Goal: Communication & Community: Share content

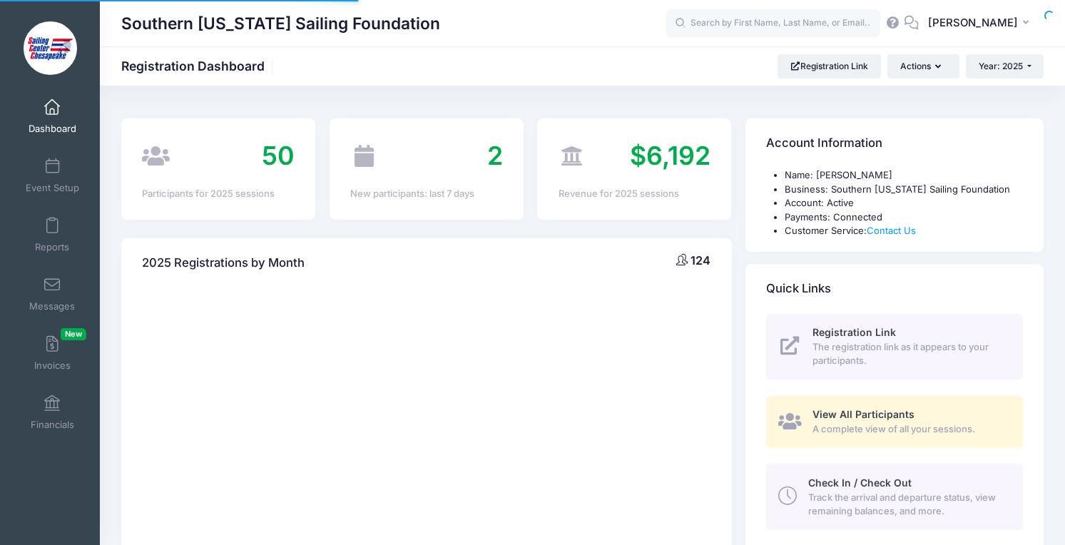
select select
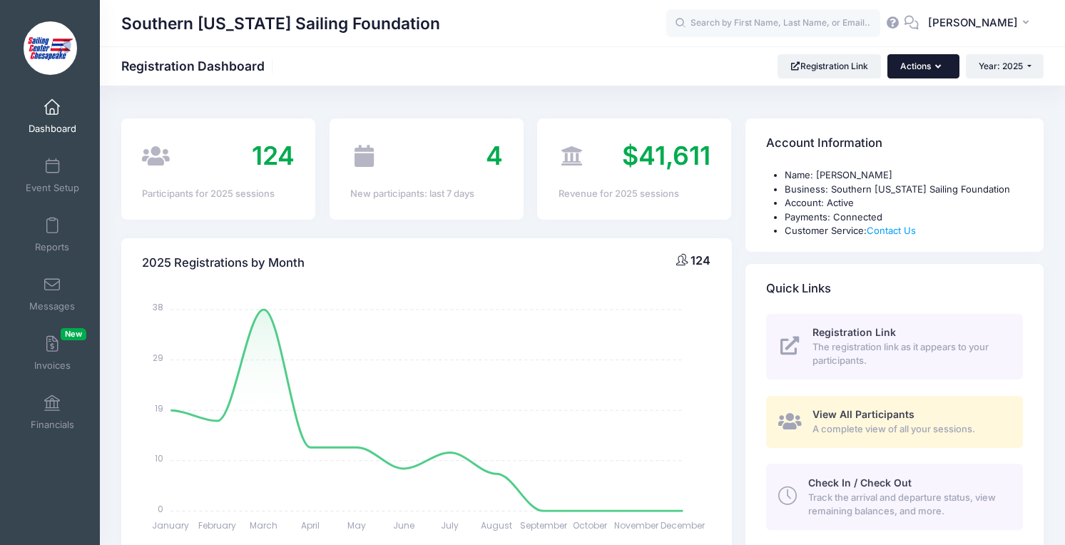
click at [933, 65] on button "Actions" at bounding box center [923, 66] width 71 height 24
click at [60, 180] on link "Event Setup" at bounding box center [53, 176] width 68 height 50
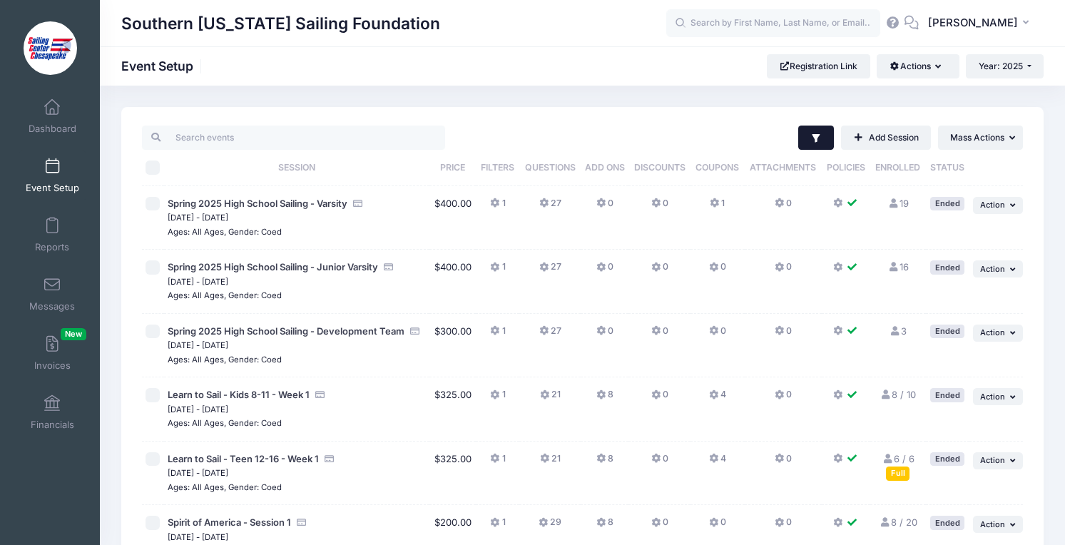
click at [818, 131] on button "Filter" at bounding box center [816, 138] width 36 height 24
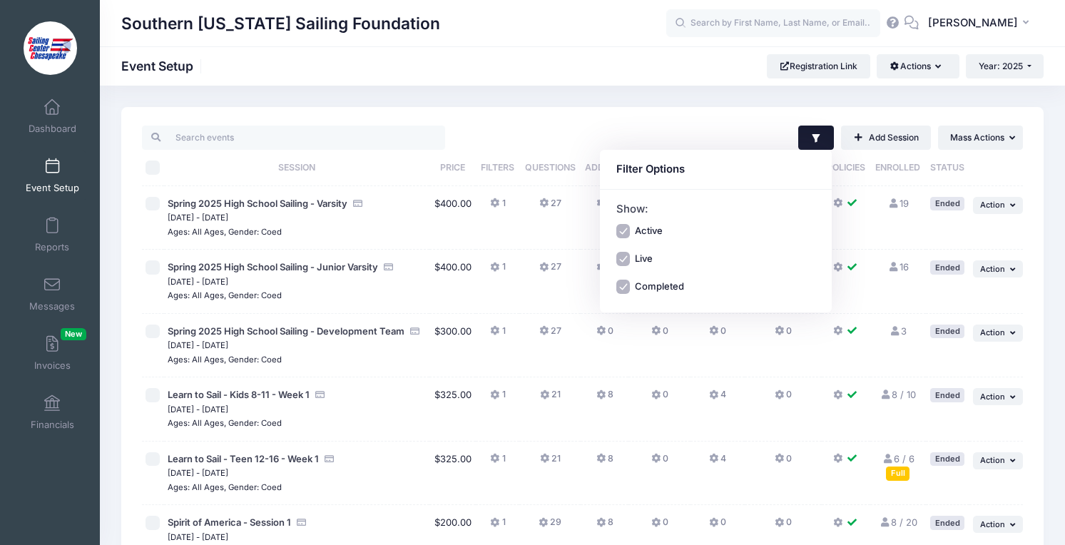
click at [818, 131] on button "Filter" at bounding box center [816, 138] width 36 height 24
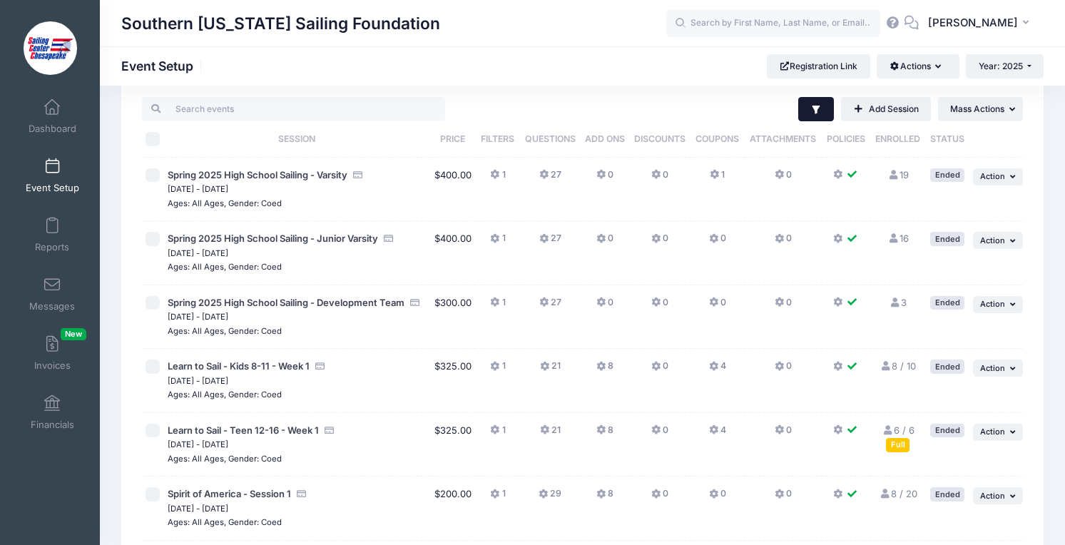
scroll to position [21, 0]
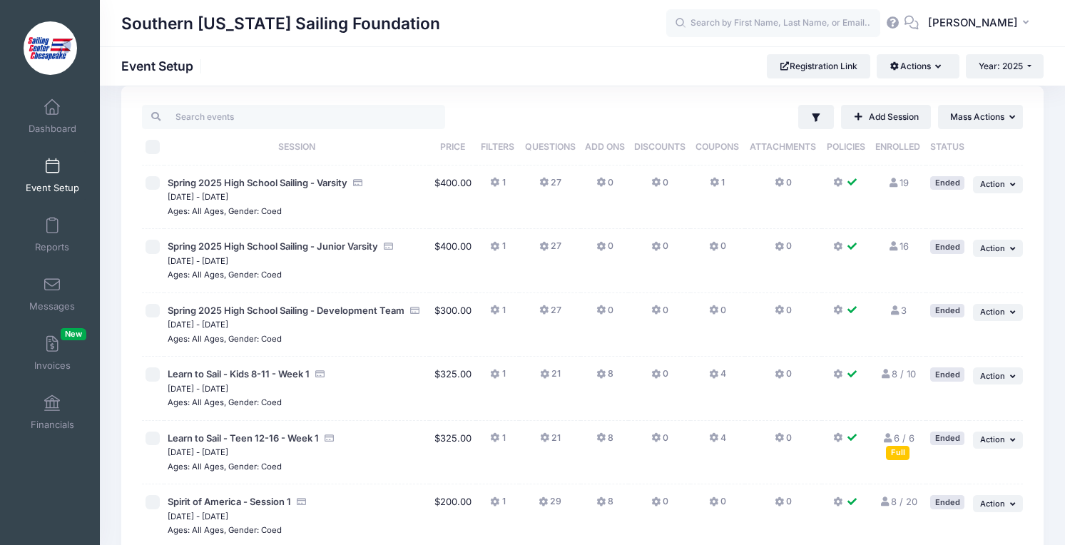
click at [600, 375] on icon at bounding box center [602, 375] width 11 height 0
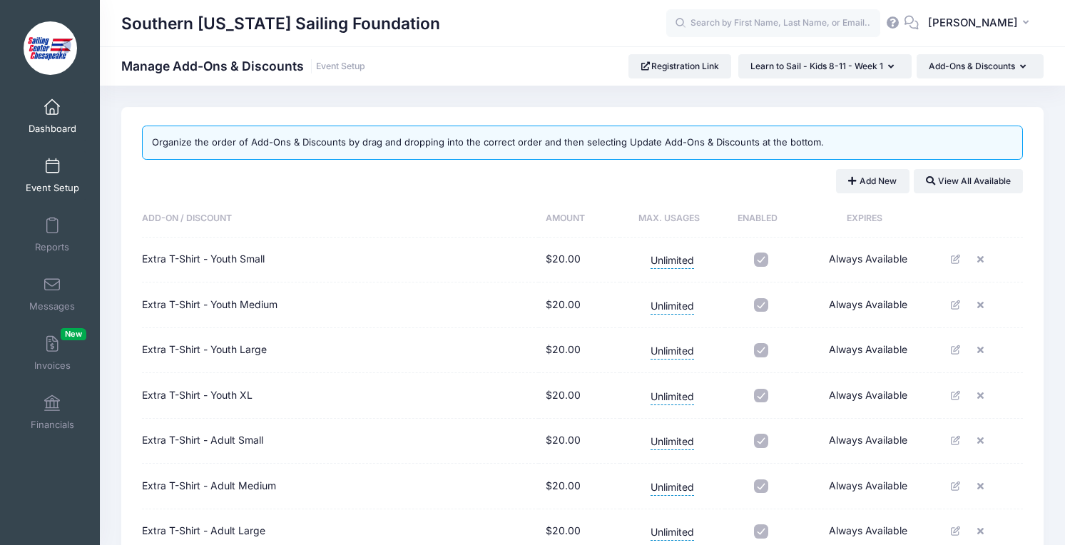
click at [49, 123] on span "Dashboard" at bounding box center [53, 129] width 48 height 12
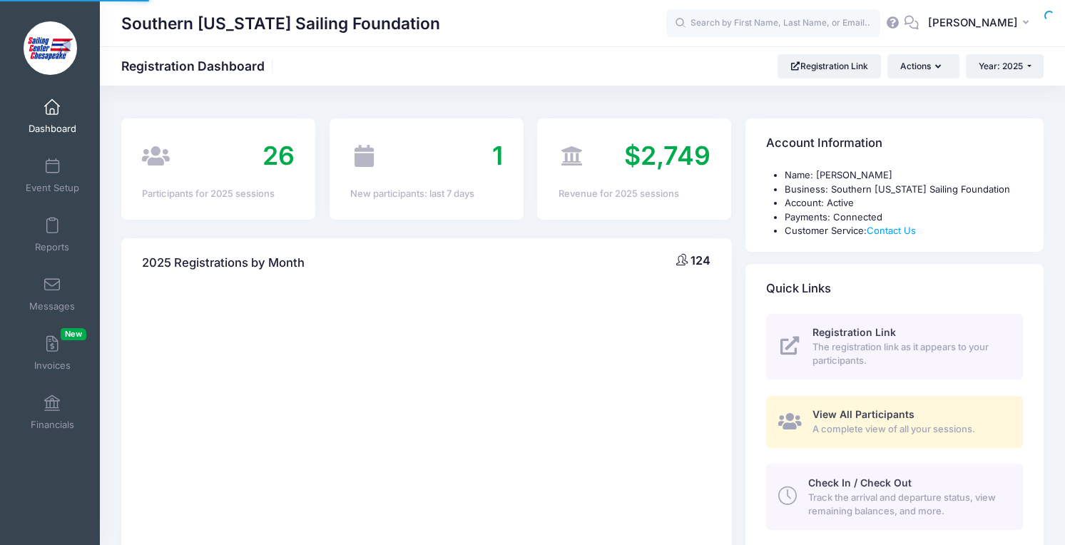
select select
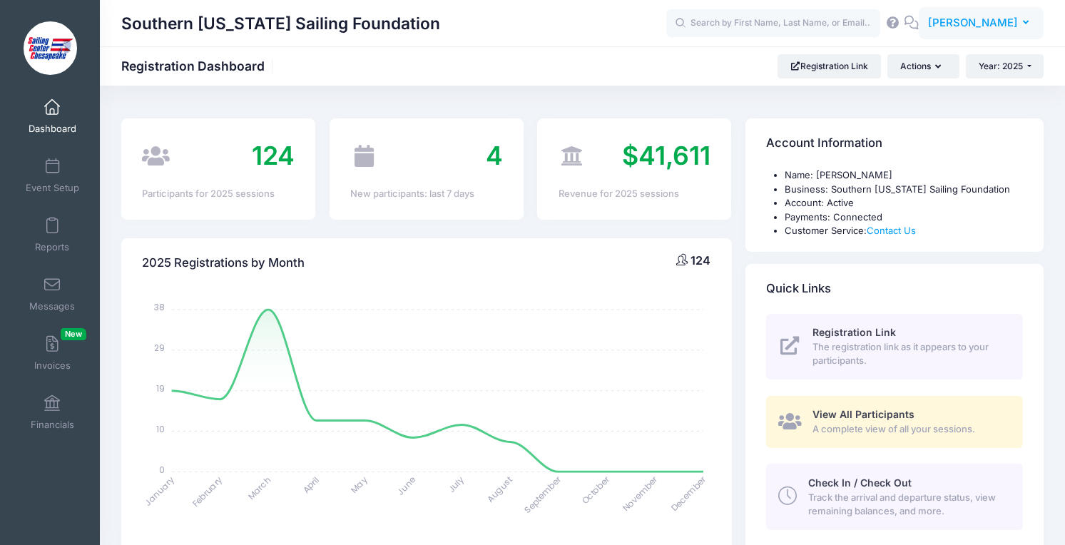
click at [996, 29] on span "[PERSON_NAME]" at bounding box center [973, 23] width 90 height 16
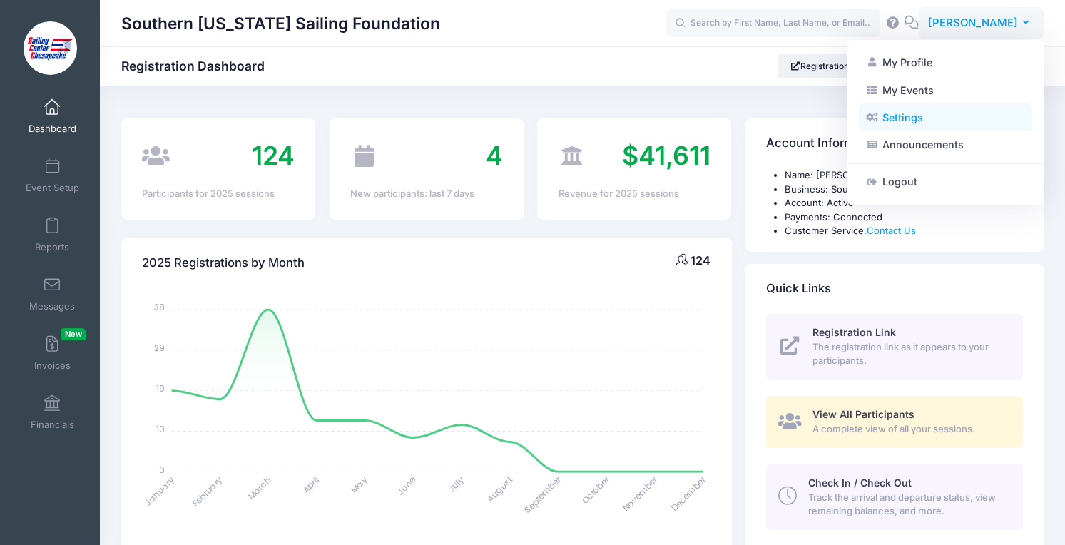
click at [915, 118] on link "Settings" at bounding box center [945, 117] width 173 height 27
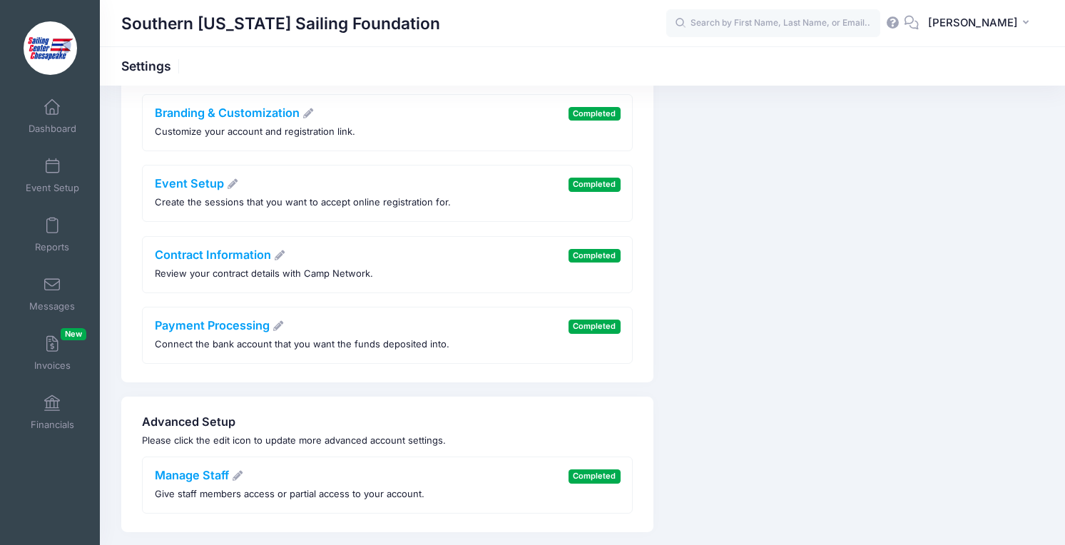
scroll to position [171, 0]
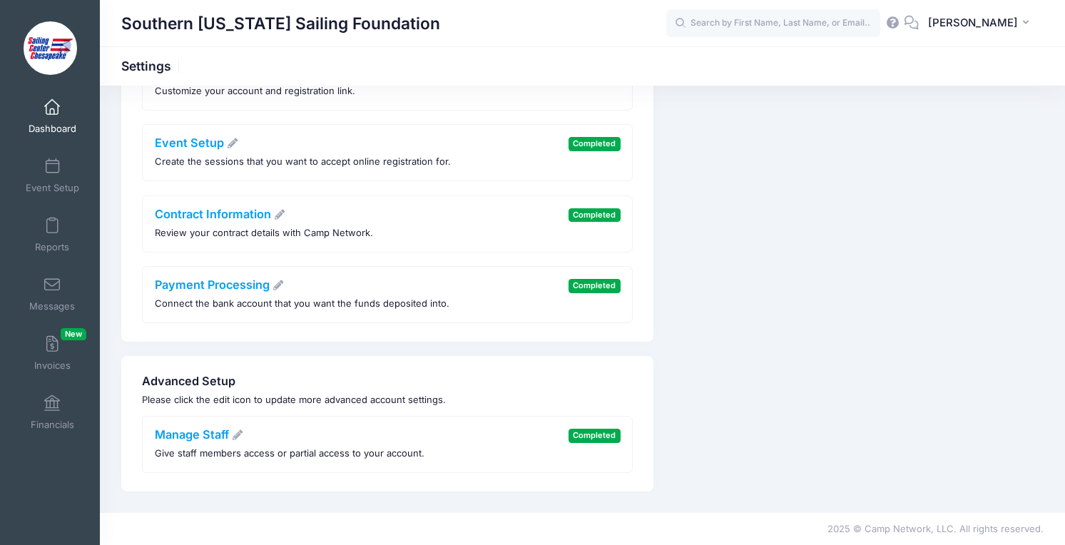
click at [58, 136] on link "Dashboard" at bounding box center [53, 116] width 68 height 50
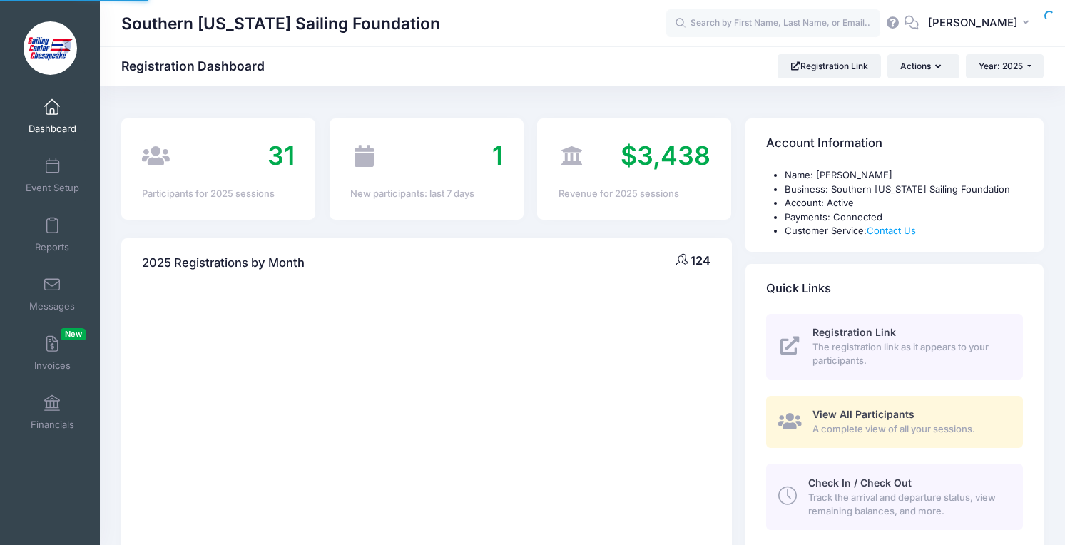
select select
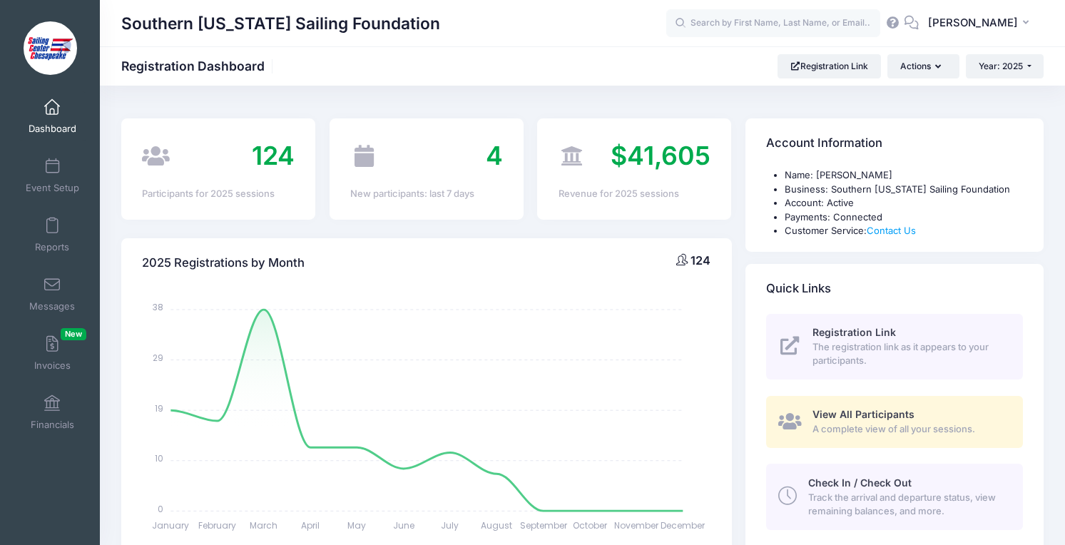
click at [885, 21] on icon at bounding box center [893, 22] width 16 height 9
click at [43, 275] on link "Messages" at bounding box center [53, 294] width 68 height 50
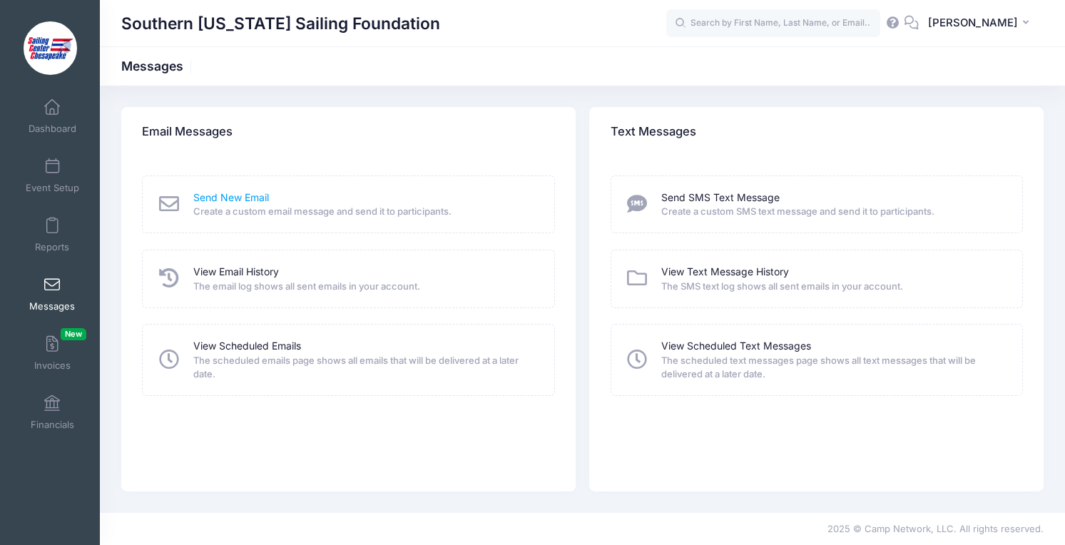
click at [232, 200] on link "Send New Email" at bounding box center [231, 198] width 76 height 15
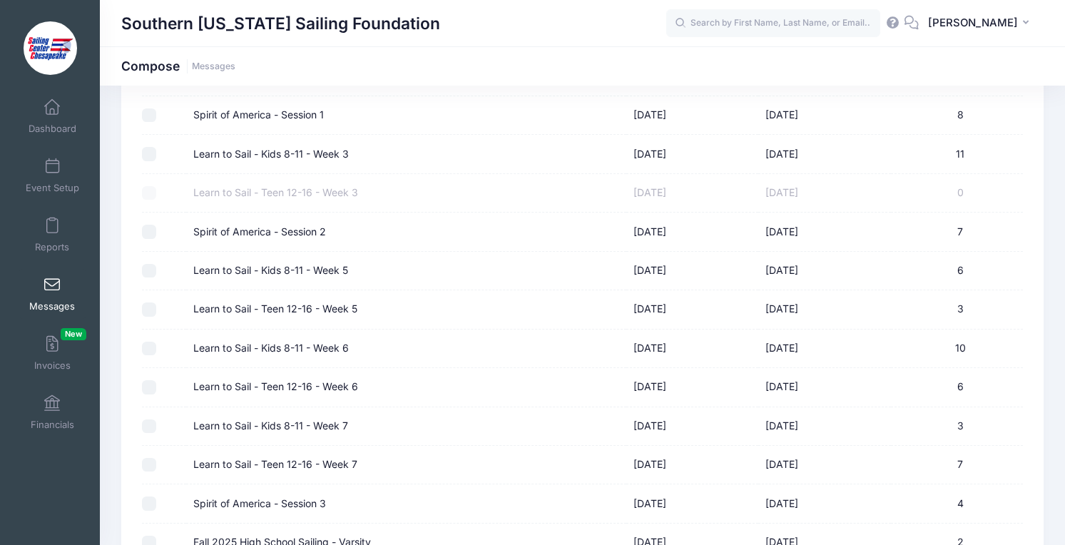
scroll to position [568, 0]
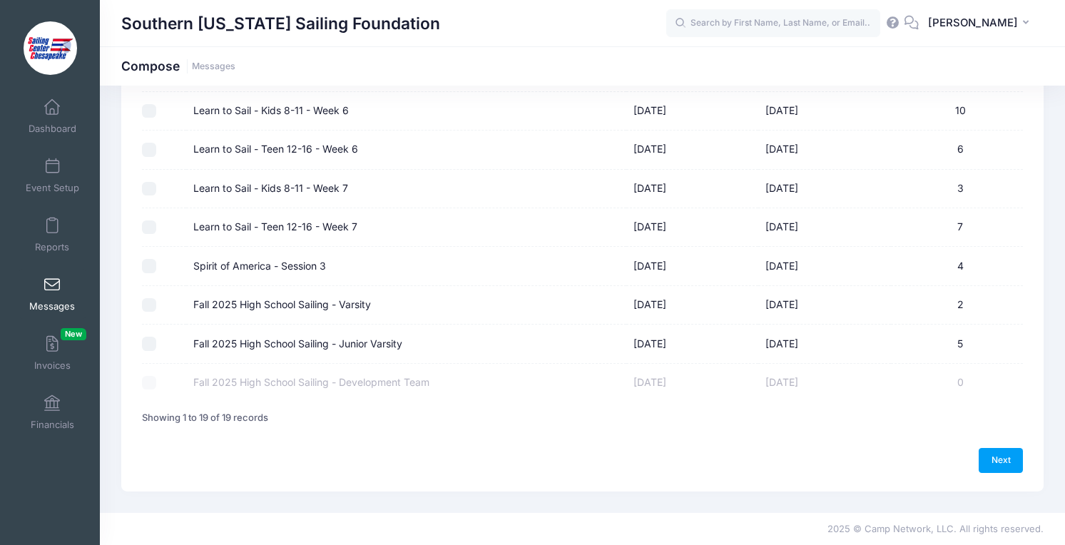
click at [156, 231] on div at bounding box center [160, 227] width 37 height 14
click at [155, 230] on input "Learn to Sail - Teen 12-16 - Week 7" at bounding box center [149, 227] width 14 height 14
click at [155, 227] on input "Learn to Sail - Teen 12-16 - Week 7" at bounding box center [149, 227] width 14 height 14
checkbox input "true"
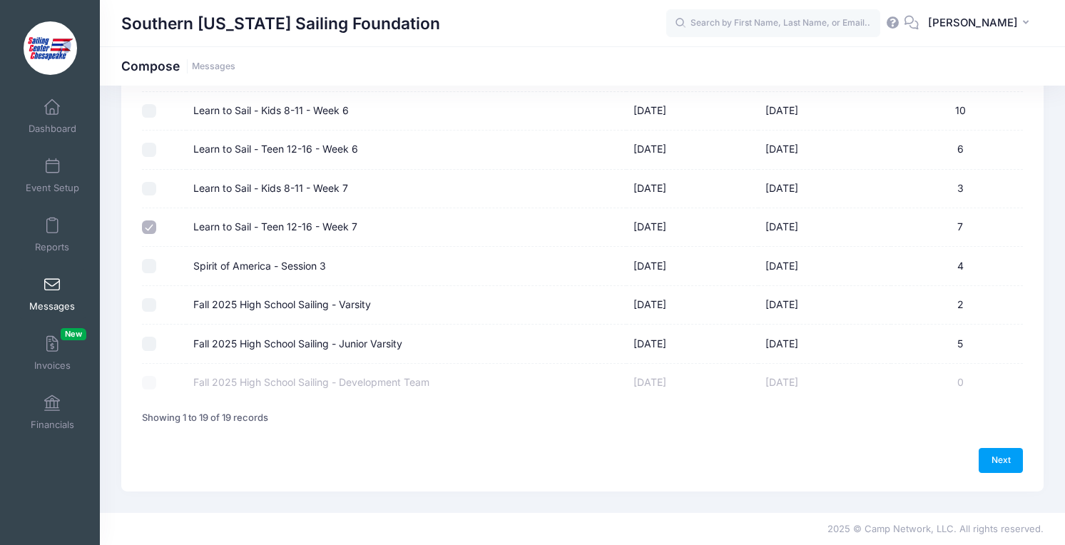
click at [154, 196] on td at bounding box center [164, 189] width 44 height 39
click at [150, 193] on input "Learn to Sail - Kids 8-11 - Week 7" at bounding box center [149, 189] width 14 height 14
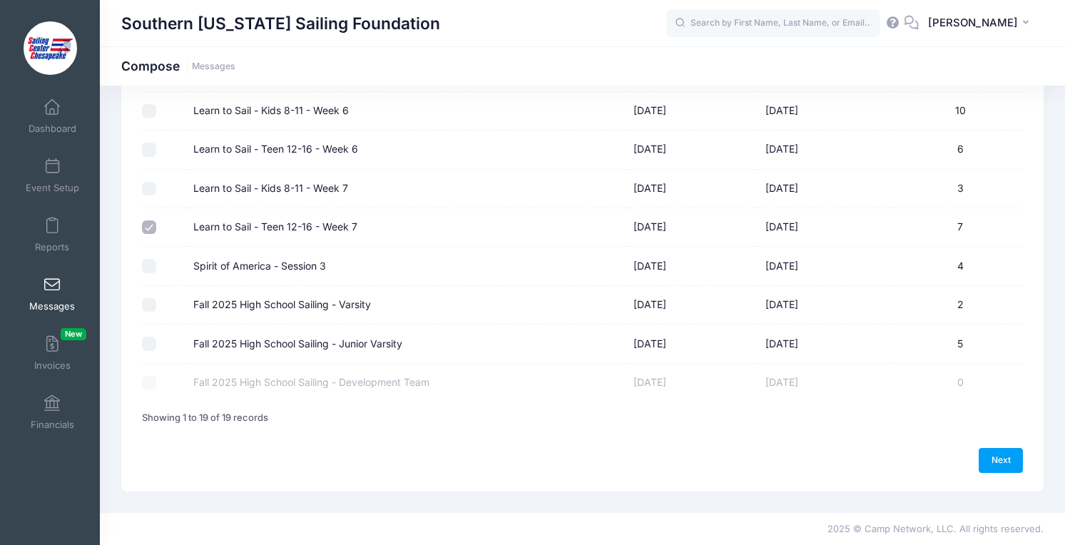
checkbox input "true"
click at [1002, 456] on link "Next" at bounding box center [1001, 460] width 44 height 24
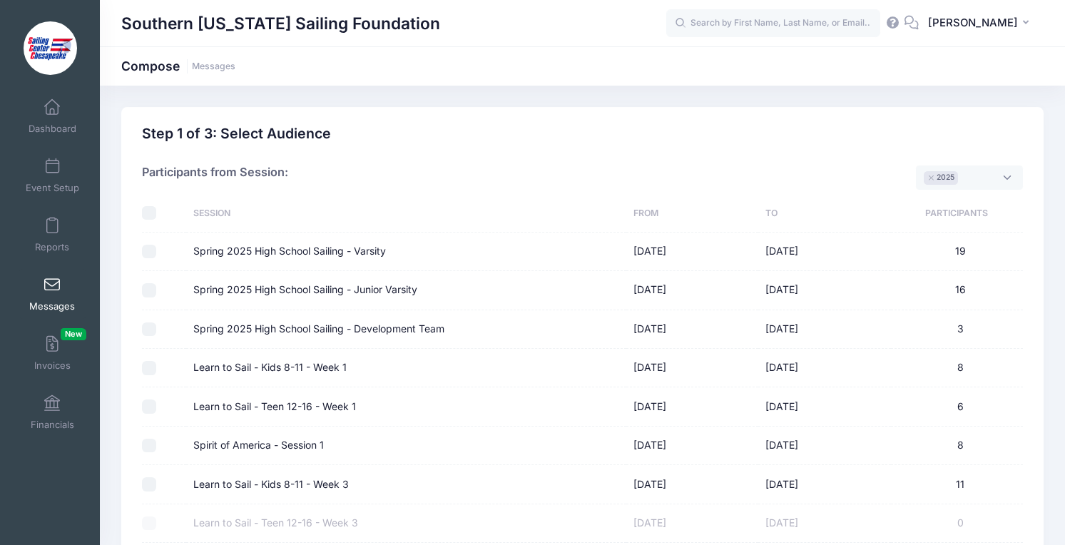
select select "50"
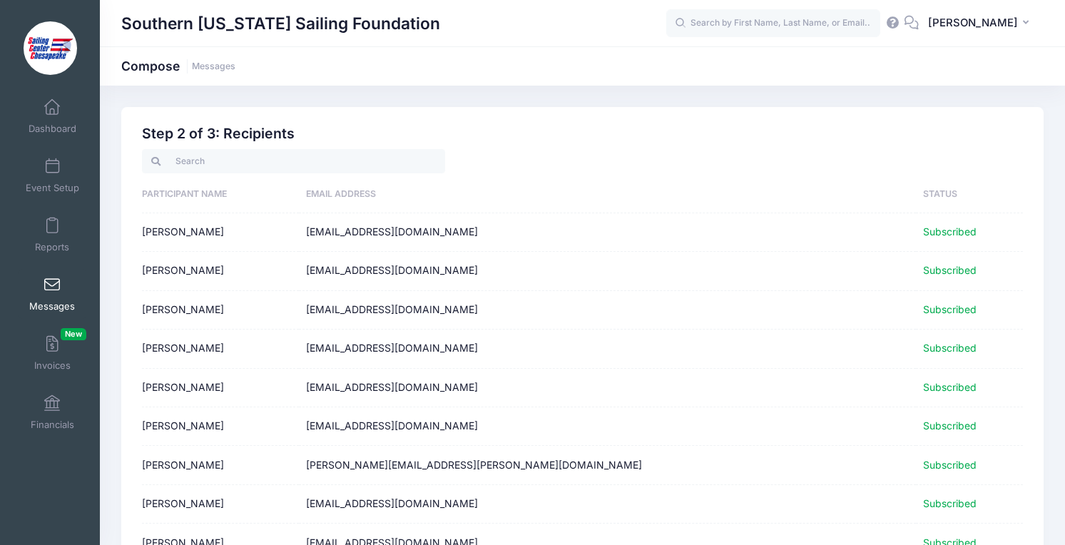
scroll to position [211, 0]
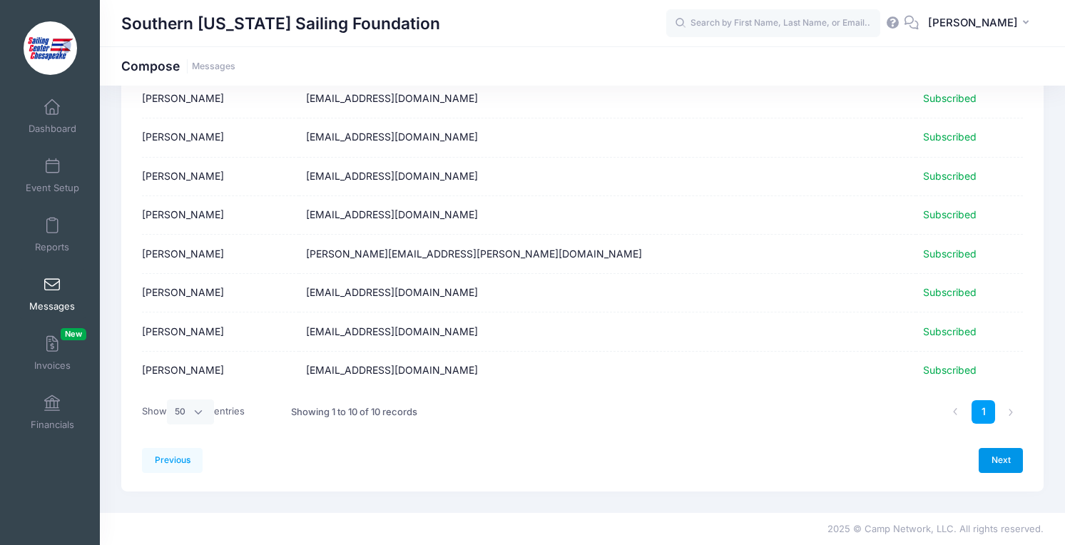
click at [1011, 457] on link "Next" at bounding box center [1001, 460] width 44 height 24
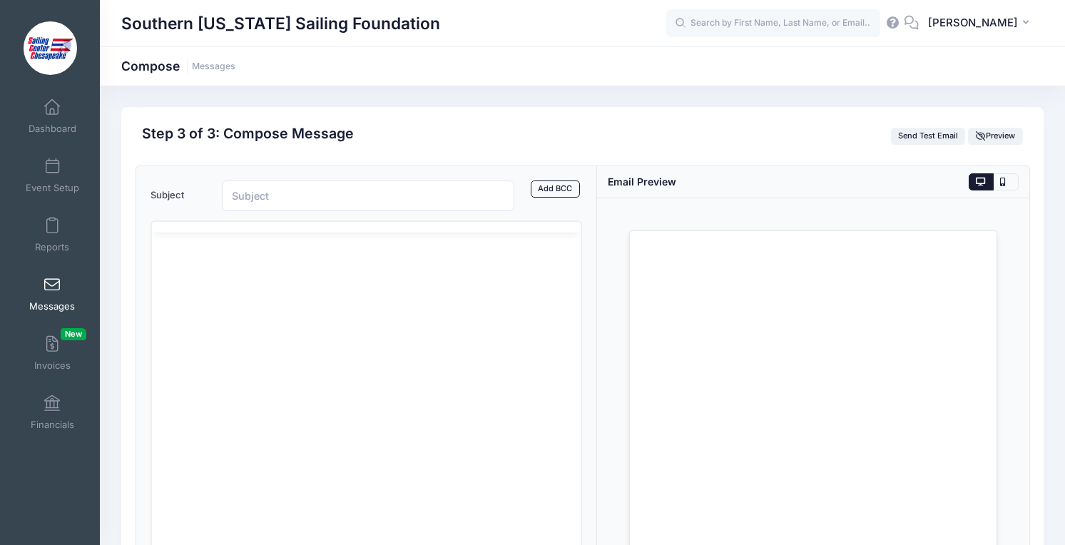
scroll to position [0, 0]
click at [379, 201] on input "Subject" at bounding box center [368, 196] width 293 height 31
type input "SCC LTS Week 7 Photo Link"
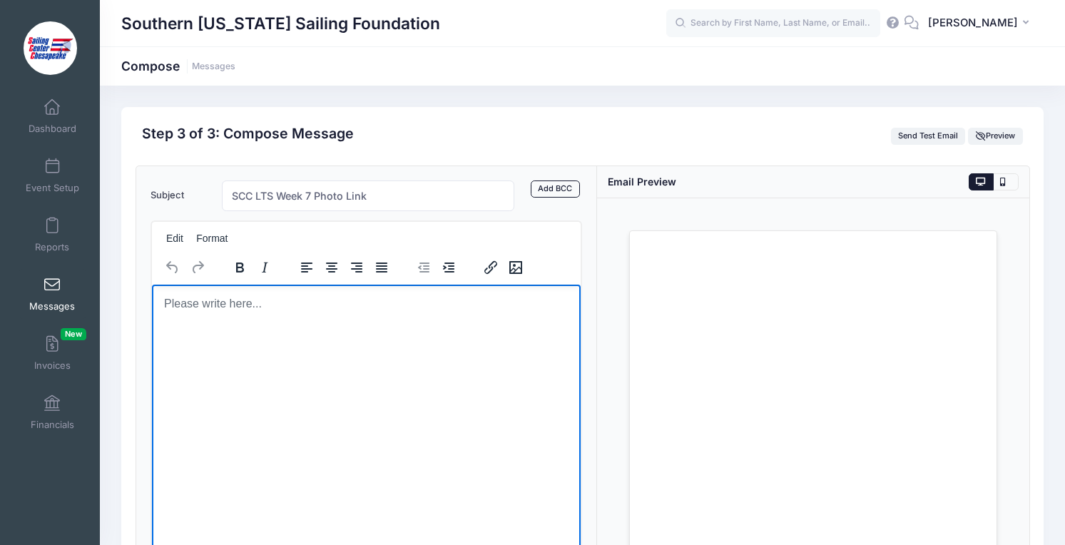
click at [330, 323] on html at bounding box center [366, 303] width 430 height 39
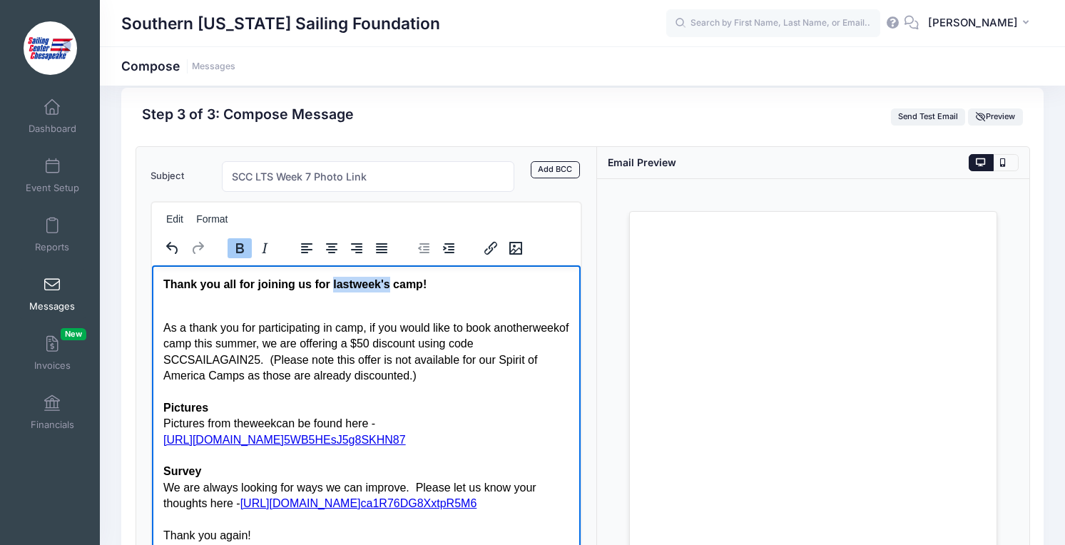
drag, startPoint x: 332, startPoint y: 286, endPoint x: 392, endPoint y: 282, distance: 60.8
click at [392, 282] on strong "Thank you all for joining us for last week 's camp!" at bounding box center [294, 284] width 263 height 12
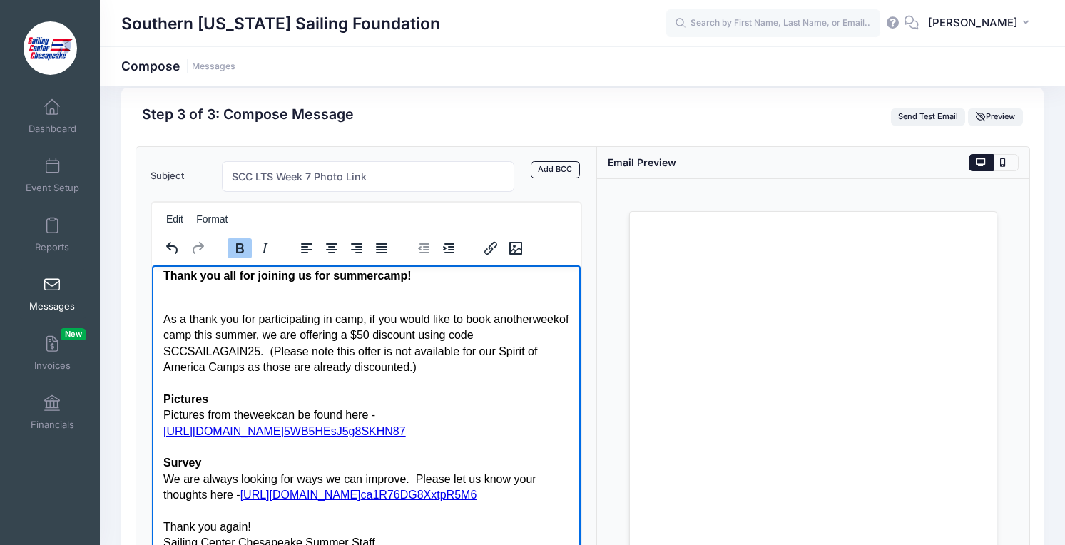
scroll to position [15, 0]
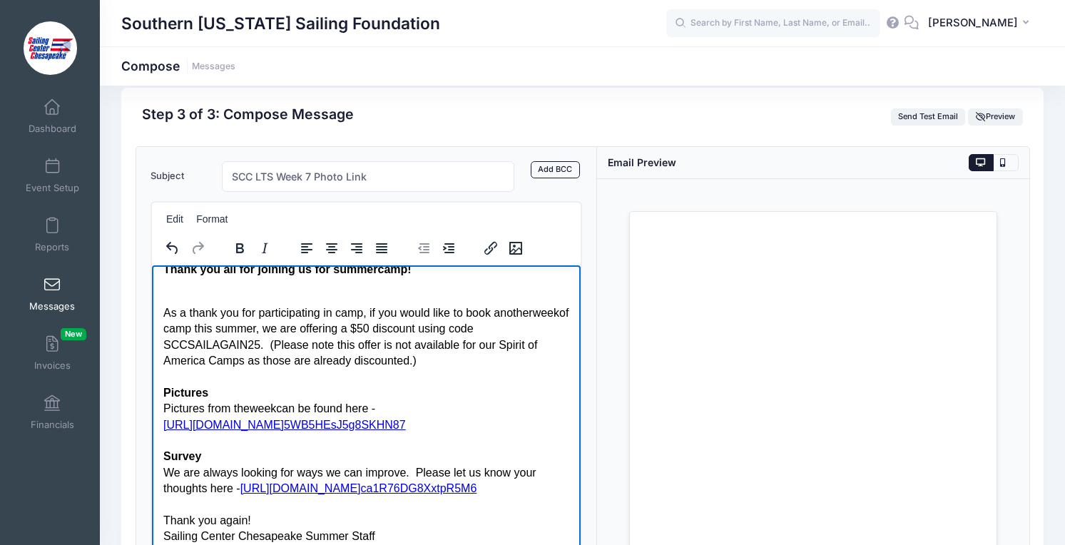
drag, startPoint x: 421, startPoint y: 361, endPoint x: 150, endPoint y: 314, distance: 275.2
click at [151, 314] on html "Thank you all for joining us for summer camp! As a thank you for participating …" at bounding box center [366, 403] width 430 height 306
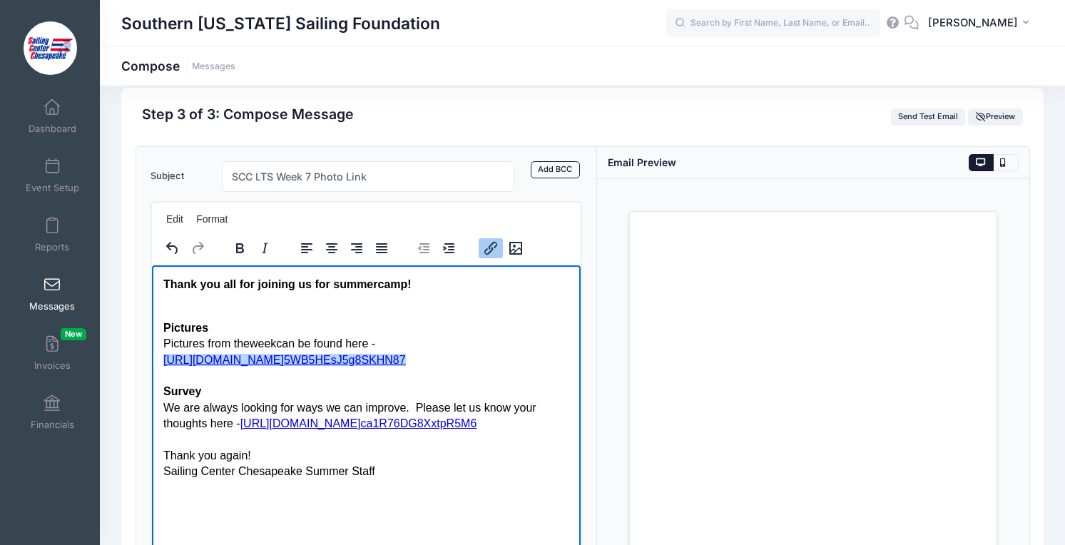
drag, startPoint x: 454, startPoint y: 358, endPoint x: 156, endPoint y: 359, distance: 297.5
click at [156, 359] on html "Thank you all for joining us for summer camp! Pictures Pictures from the week c…" at bounding box center [366, 378] width 430 height 226
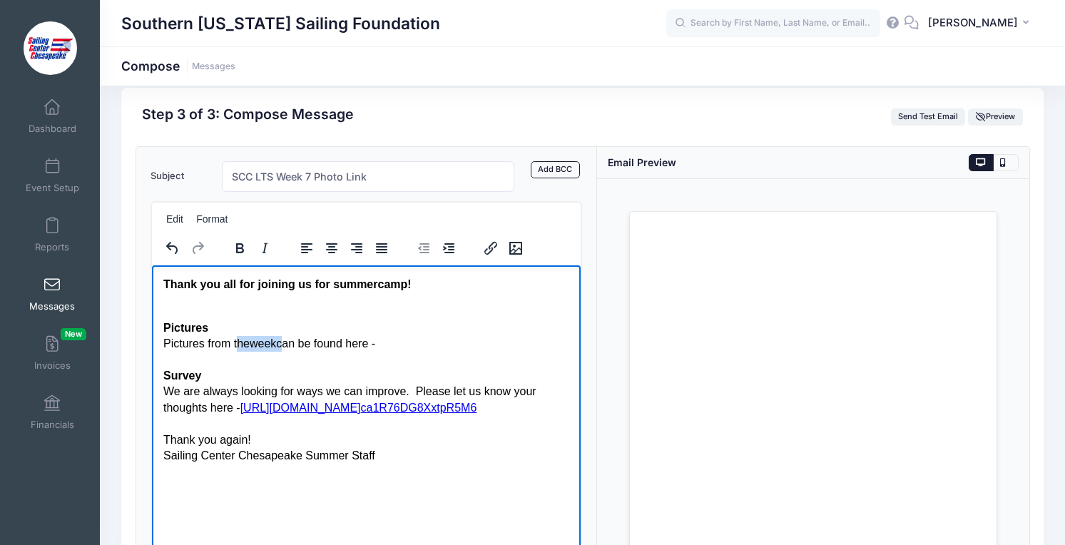
drag, startPoint x: 283, startPoint y: 345, endPoint x: 238, endPoint y: 345, distance: 45.0
click at [238, 345] on div "Pictures from the week can be found here -" at bounding box center [366, 343] width 407 height 16
click at [235, 362] on div "Rich Text Area. Press ALT-0 for help." at bounding box center [366, 360] width 407 height 16
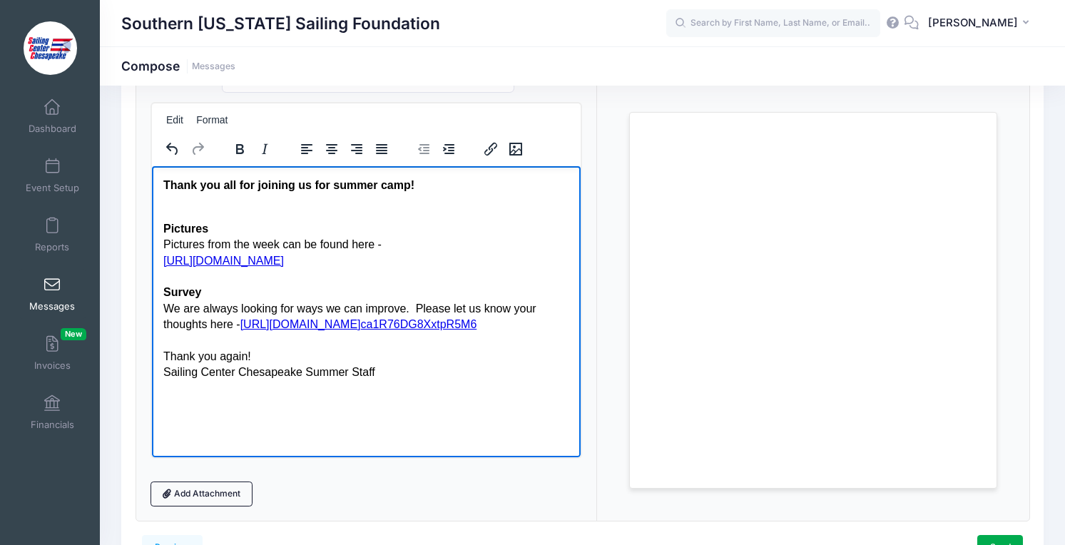
scroll to position [205, 0]
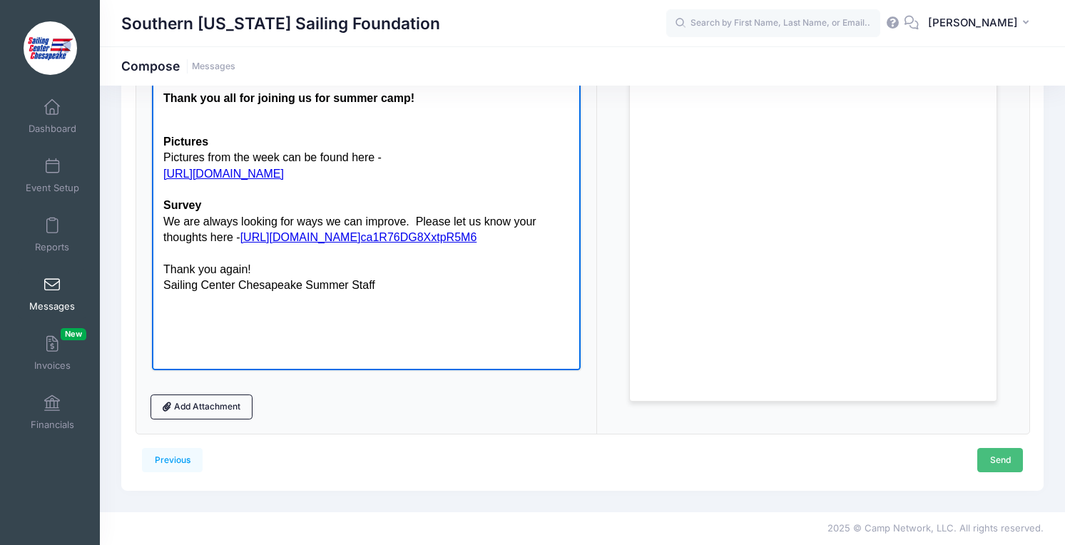
click at [1005, 459] on link "Send" at bounding box center [1001, 460] width 46 height 24
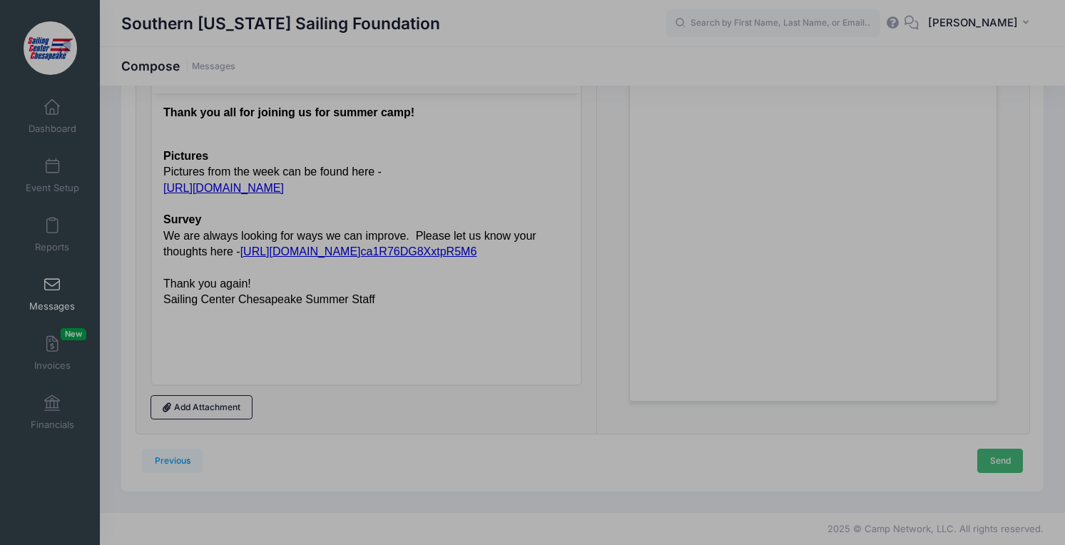
scroll to position [0, 0]
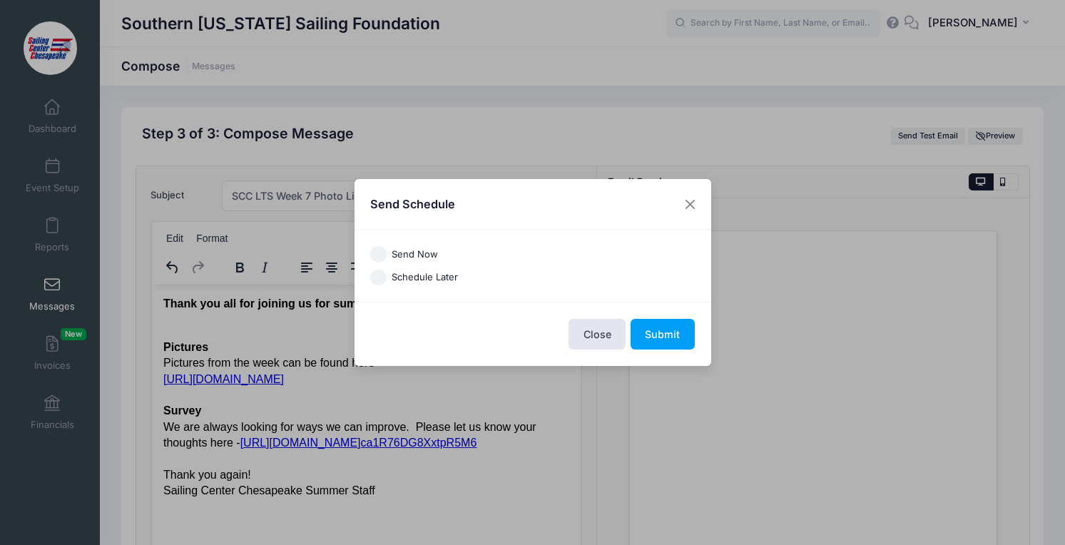
click at [415, 249] on label "Send Now" at bounding box center [415, 255] width 46 height 14
click at [387, 249] on input "Send Now" at bounding box center [378, 254] width 16 height 16
radio input "true"
click at [673, 335] on button "Submit" at bounding box center [663, 334] width 64 height 31
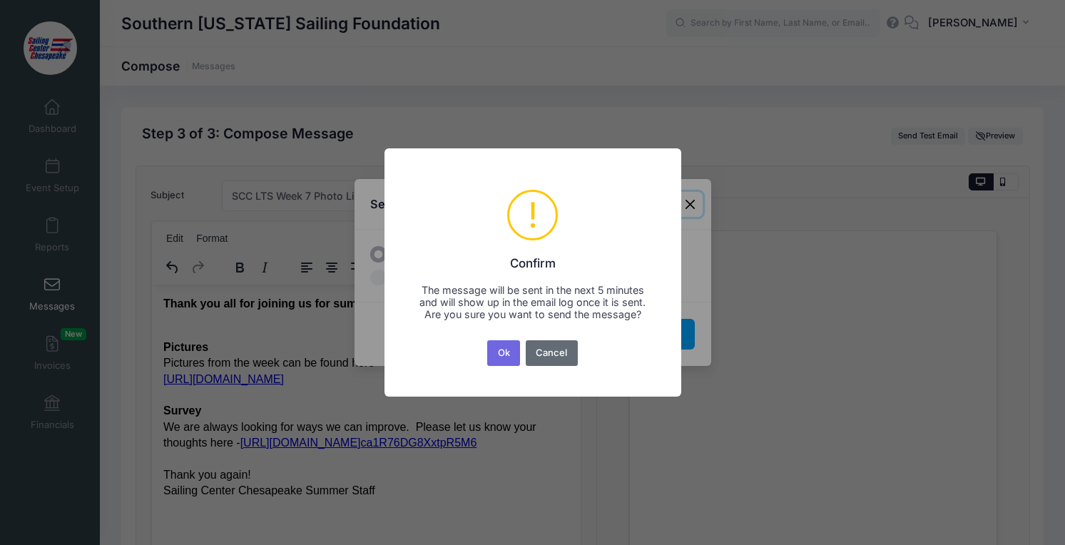
click at [544, 359] on button "Cancel" at bounding box center [552, 353] width 52 height 26
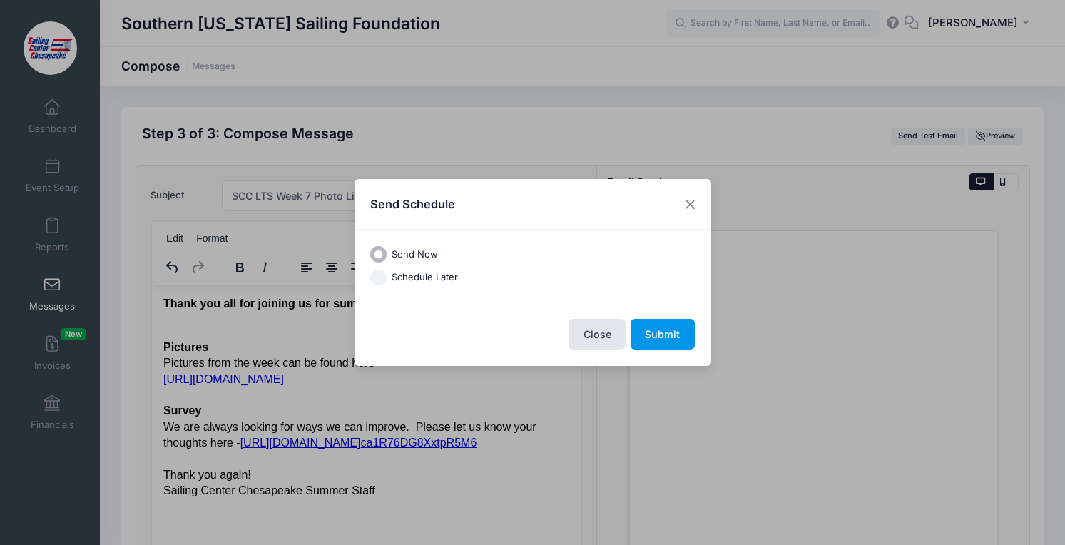
click at [674, 324] on button "Submit" at bounding box center [663, 334] width 64 height 31
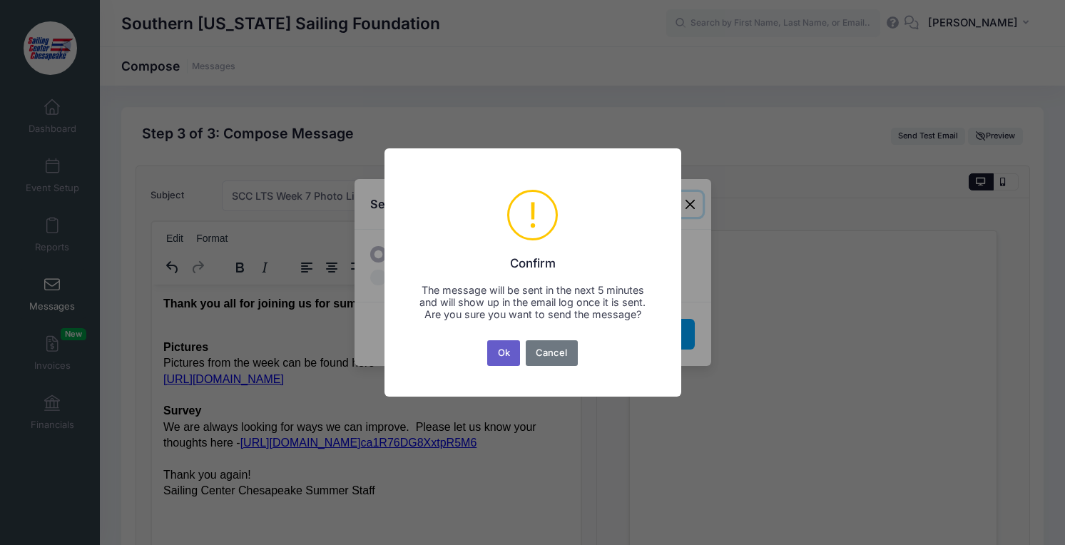
click at [500, 356] on button "Ok" at bounding box center [503, 353] width 33 height 26
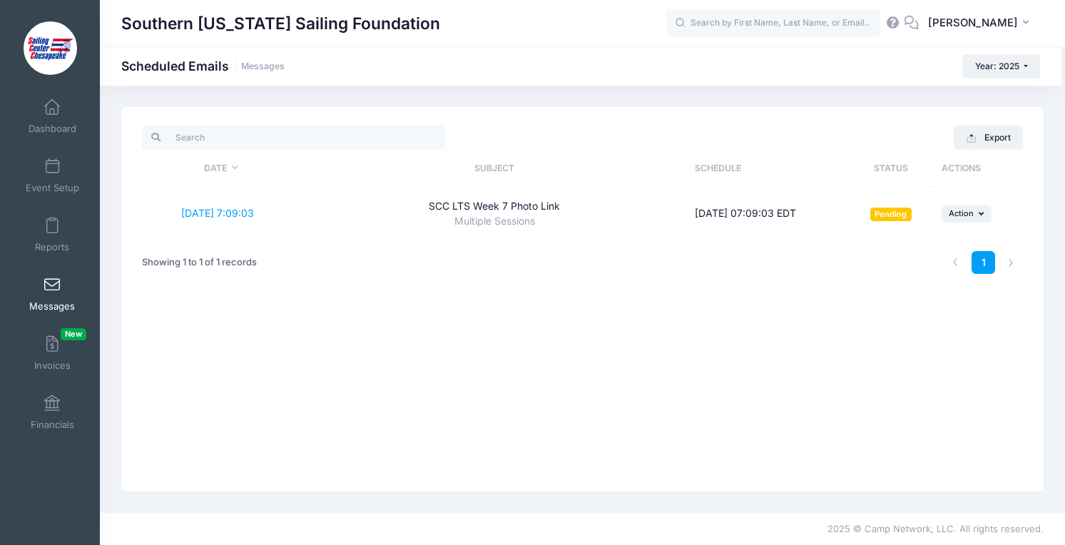
click at [52, 279] on span at bounding box center [52, 286] width 0 height 16
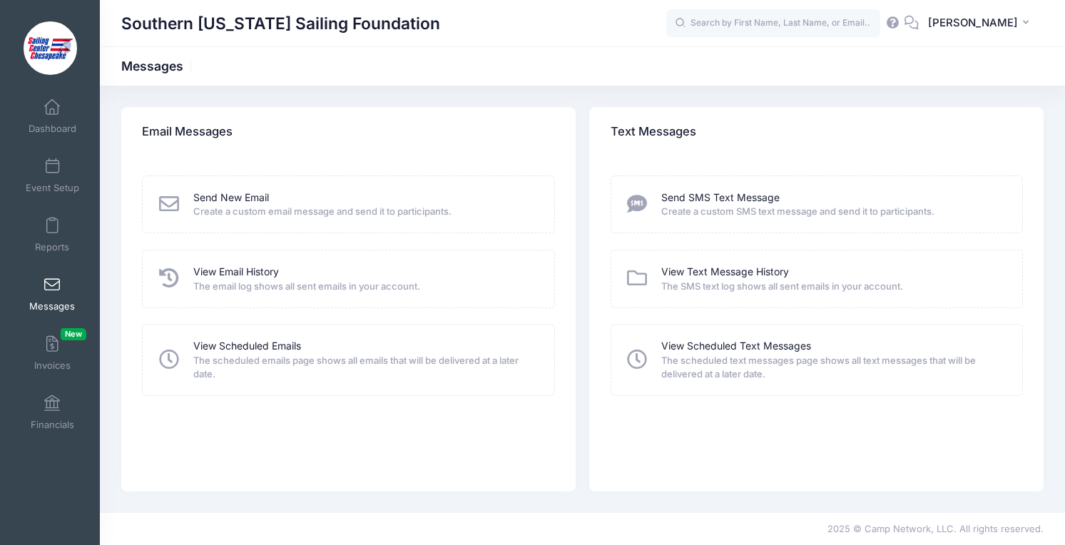
click at [224, 188] on div "Send New Email Create a custom email message and send it to participants." at bounding box center [348, 205] width 412 height 58
click at [224, 198] on link "Send New Email" at bounding box center [231, 198] width 76 height 15
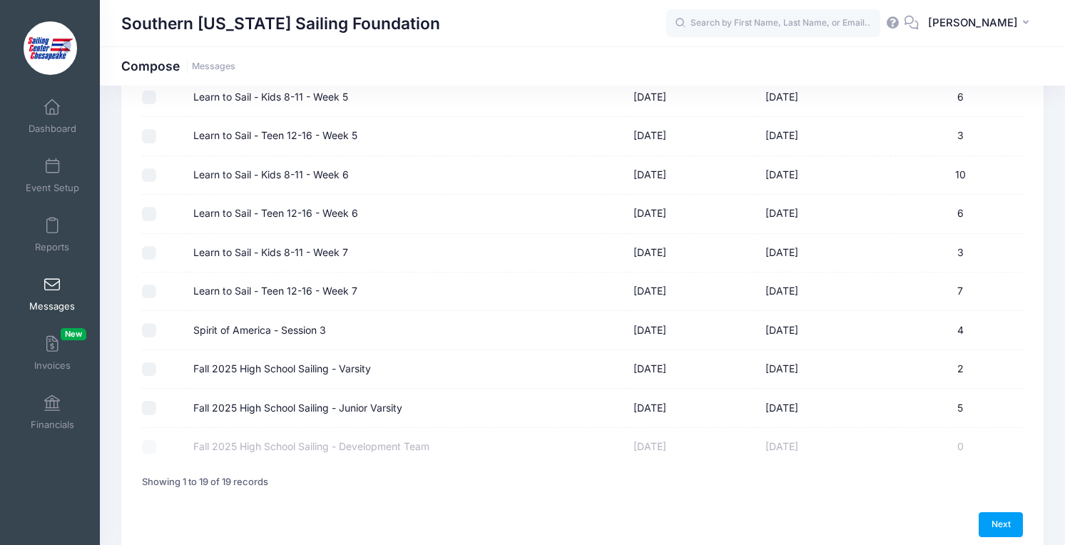
scroll to position [568, 0]
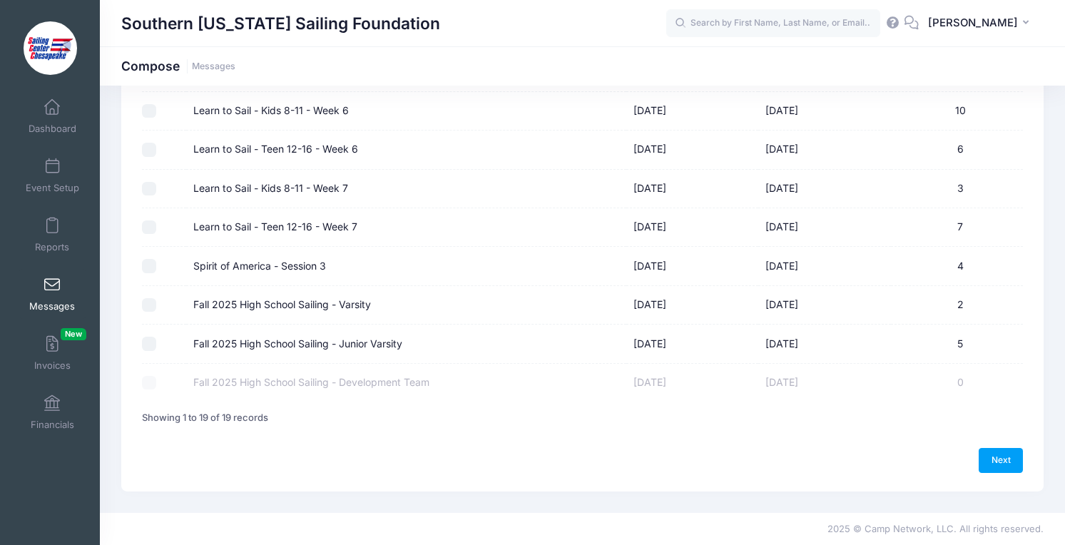
click at [147, 268] on input "Spirit of America - Session 3" at bounding box center [149, 266] width 14 height 14
checkbox input "true"
click at [983, 467] on link "Next" at bounding box center [1001, 460] width 44 height 24
select select "50"
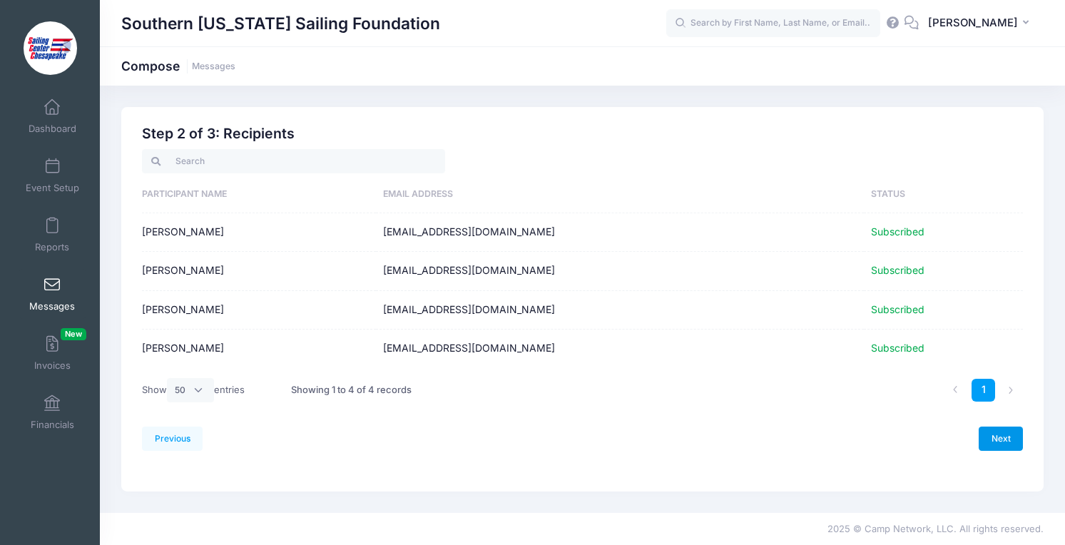
click at [998, 448] on link "Next" at bounding box center [1001, 439] width 44 height 24
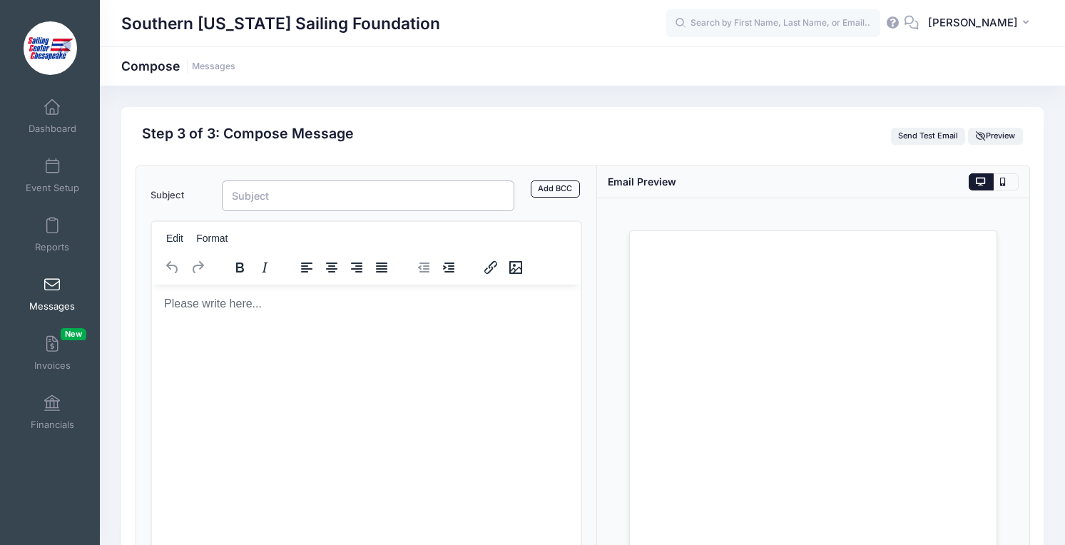
click at [422, 198] on input "Subject" at bounding box center [368, 196] width 293 height 31
type input "SCC SOA Session 3 Wrap Up"
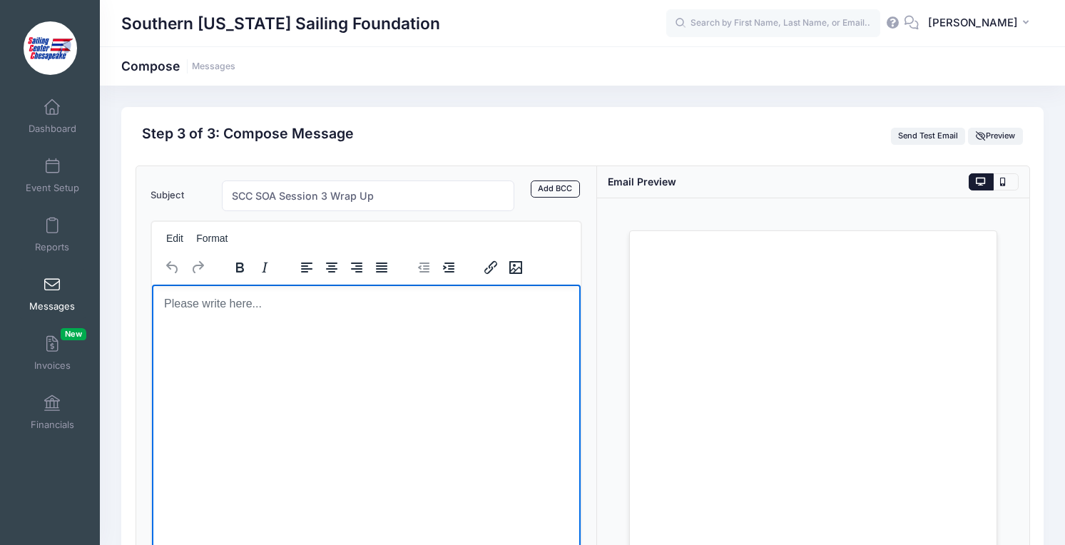
click at [330, 323] on html at bounding box center [366, 303] width 430 height 39
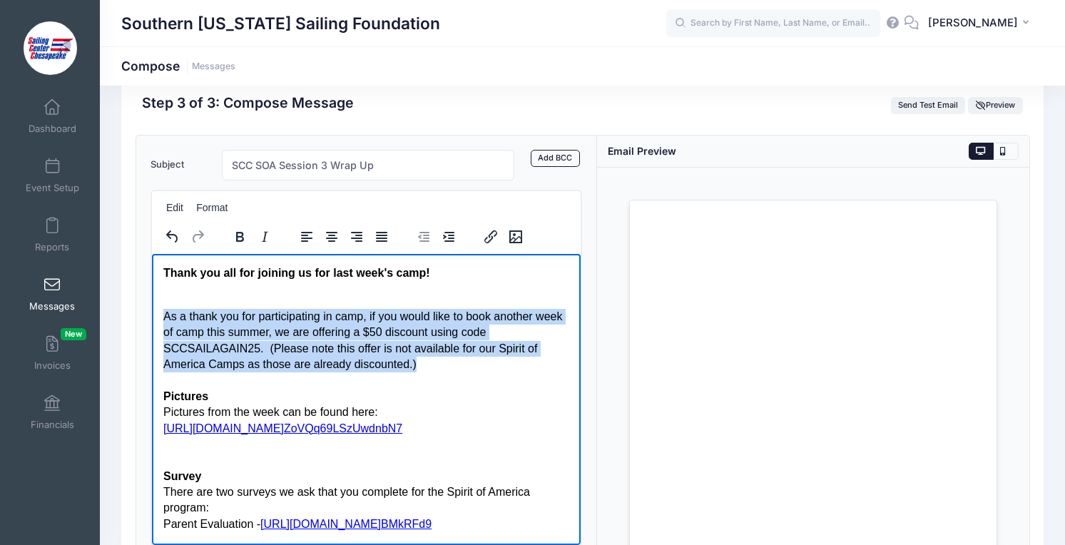
drag, startPoint x: 435, startPoint y: 362, endPoint x: 164, endPoint y: 311, distance: 275.3
click at [164, 311] on div "As a thank you for participating in camp, if you would like to book another wee…" at bounding box center [366, 340] width 407 height 64
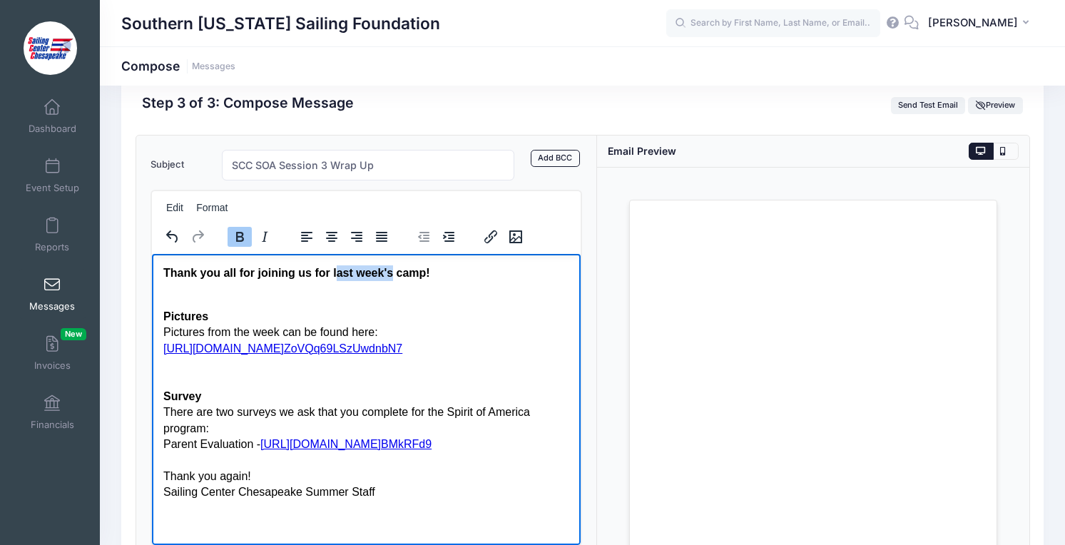
drag, startPoint x: 392, startPoint y: 275, endPoint x: 333, endPoint y: 276, distance: 59.2
click at [333, 276] on strong "Thank you all for joining us for last week's camp!" at bounding box center [296, 272] width 267 height 12
drag, startPoint x: 427, startPoint y: 350, endPoint x: 220, endPoint y: 359, distance: 207.1
click at [221, 359] on body "Thank you all for joining us for this summer for camp! Pictures Pictures from t…" at bounding box center [366, 382] width 407 height 235
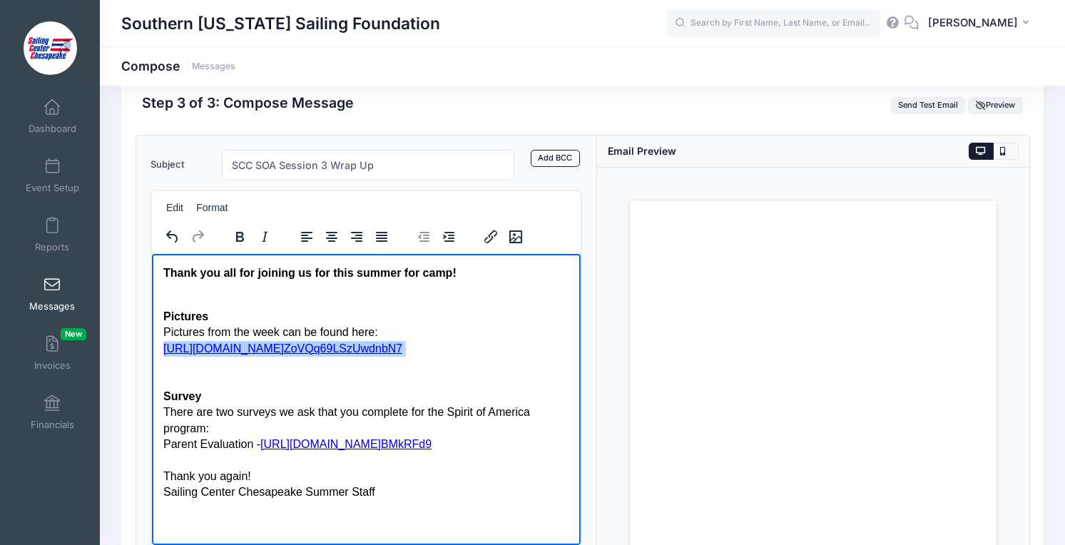
drag, startPoint x: 433, startPoint y: 345, endPoint x: 153, endPoint y: 350, distance: 280.5
click at [153, 350] on html "Thank you all for joining us for this summer for camp! Pictures Pictures from t…" at bounding box center [366, 382] width 430 height 258
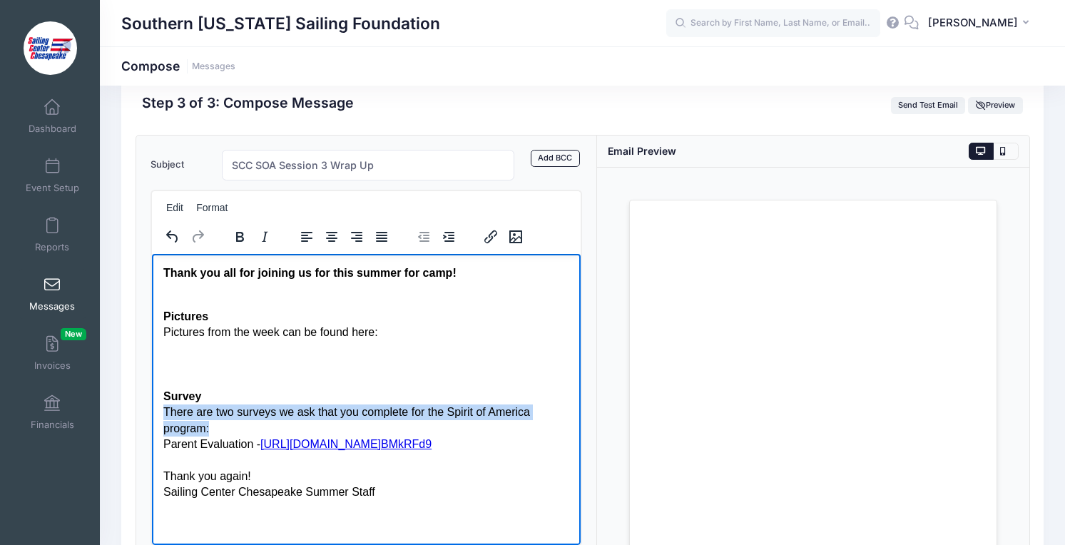
drag, startPoint x: 215, startPoint y: 427, endPoint x: 163, endPoint y: 413, distance: 53.3
click at [163, 413] on div "There are two surveys we ask that you complete for the Spirit of America progra…" at bounding box center [366, 420] width 407 height 32
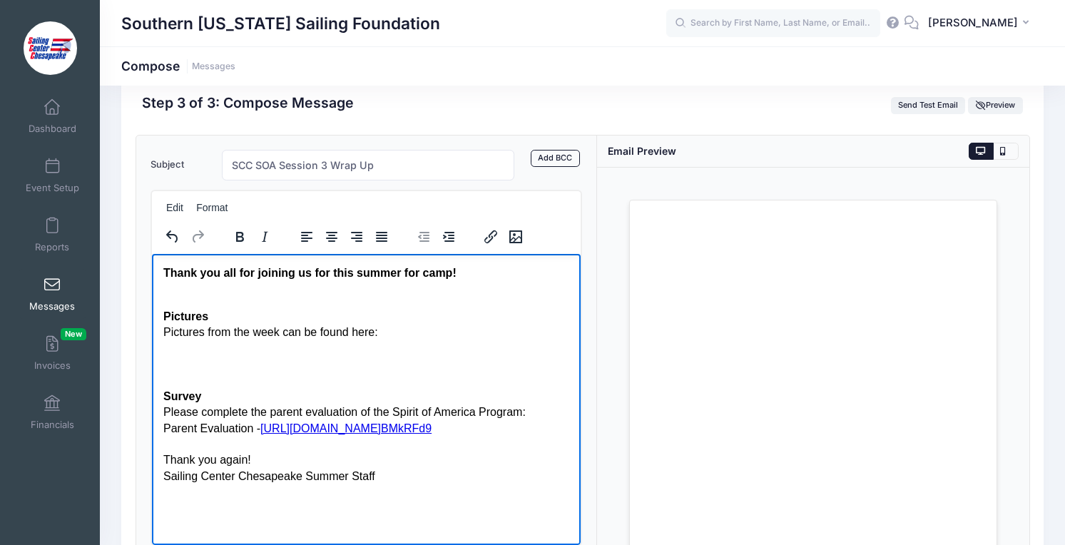
click at [167, 347] on div "Rich Text Area. Press ALT-0 for help." at bounding box center [366, 348] width 407 height 16
click at [168, 370] on div "Rich Text Area. Press ALT-0 for help." at bounding box center [366, 364] width 407 height 16
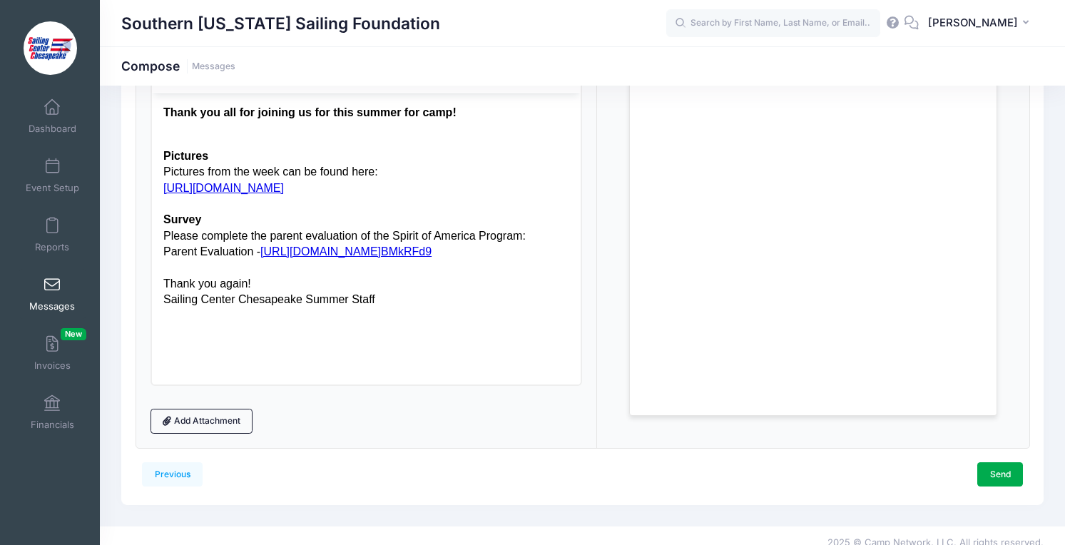
scroll to position [205, 0]
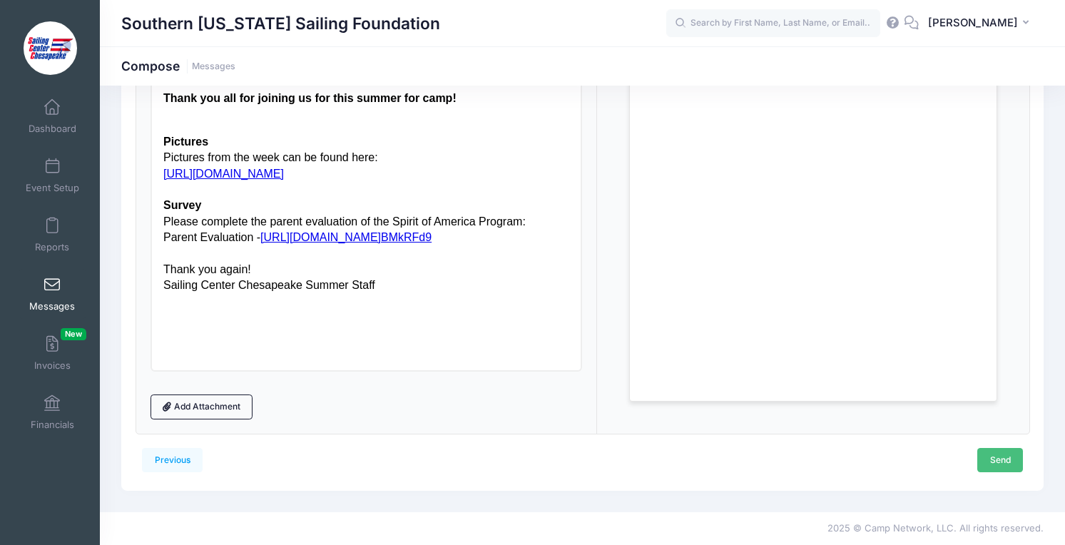
click at [978, 455] on link "Send" at bounding box center [1001, 460] width 46 height 24
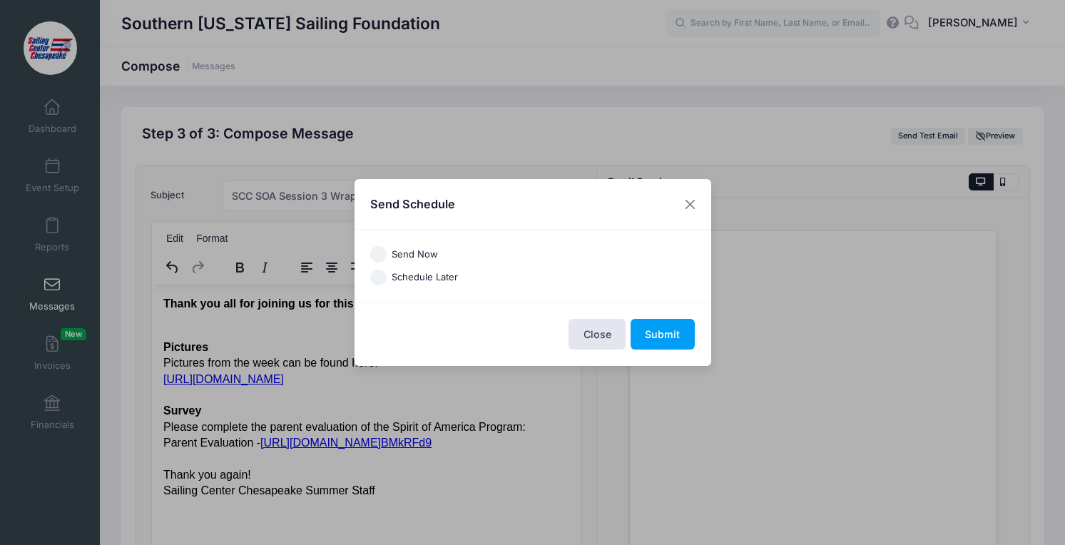
click at [418, 255] on label "Send Now" at bounding box center [415, 255] width 46 height 14
click at [387, 255] on input "Send Now" at bounding box center [378, 254] width 16 height 16
radio input "true"
click at [651, 341] on button "Submit" at bounding box center [663, 334] width 64 height 31
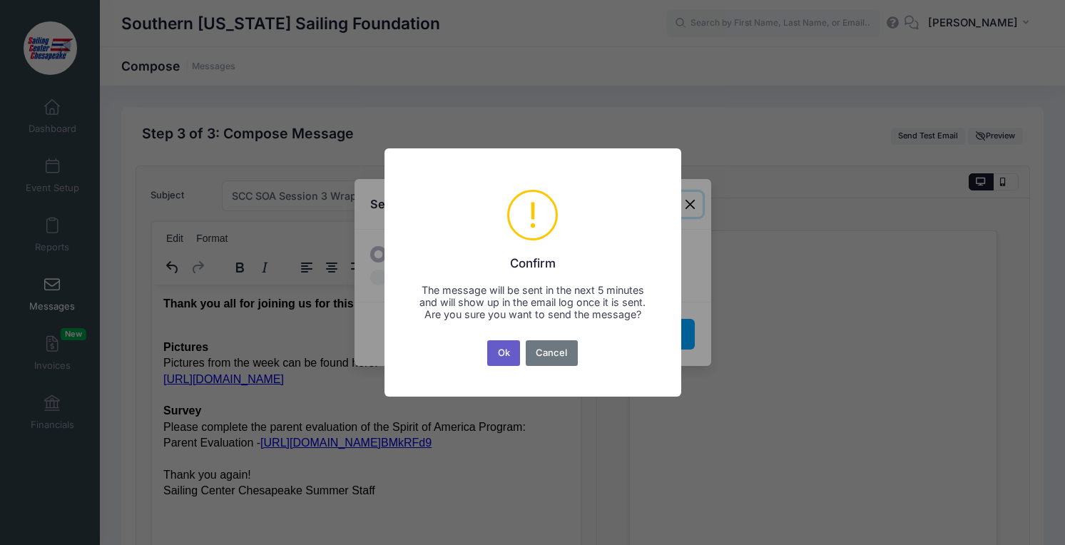
click at [509, 360] on button "Ok" at bounding box center [503, 353] width 33 height 26
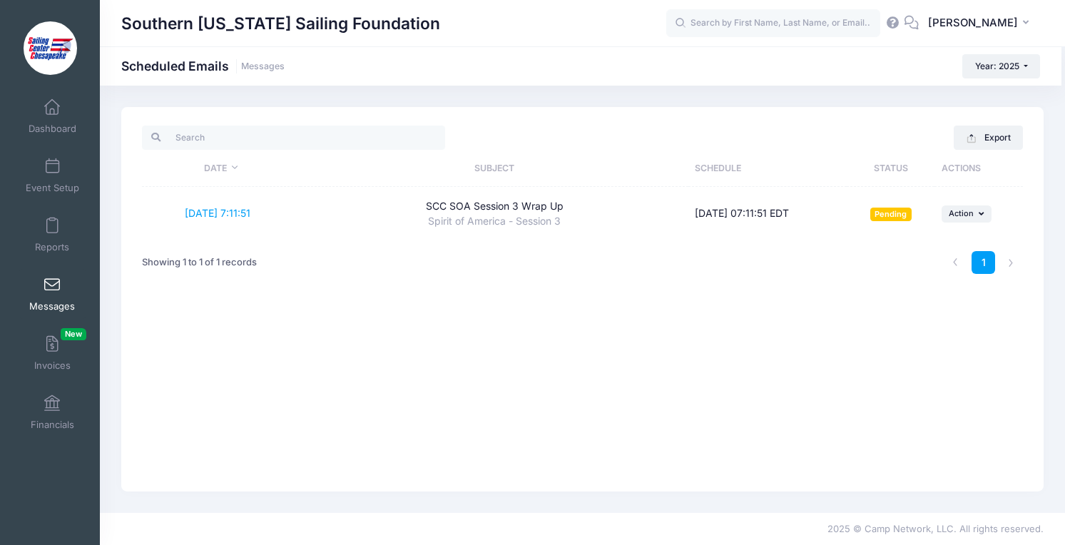
click at [52, 283] on span at bounding box center [52, 286] width 0 height 16
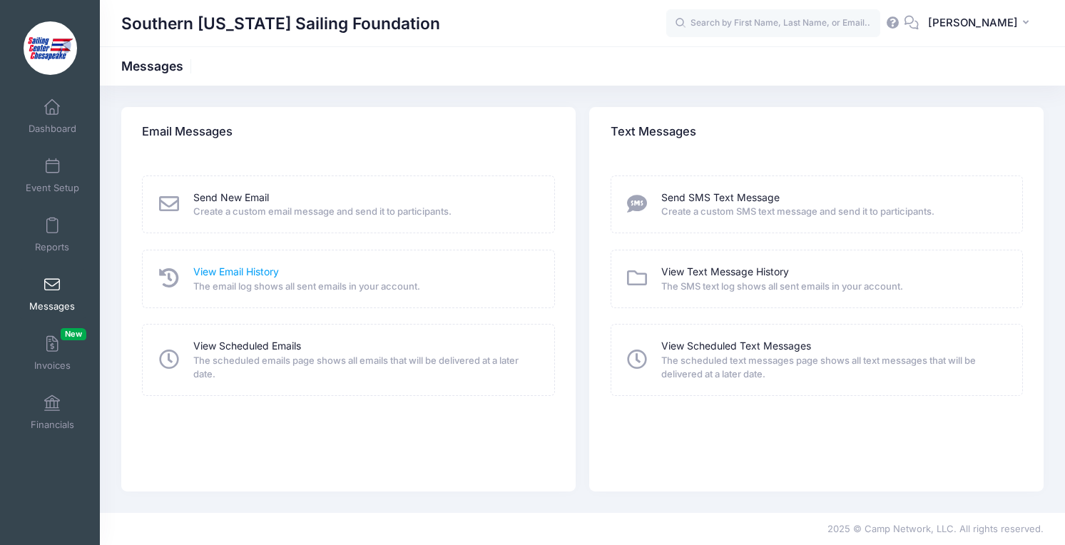
click at [212, 273] on link "View Email History" at bounding box center [236, 272] width 86 height 15
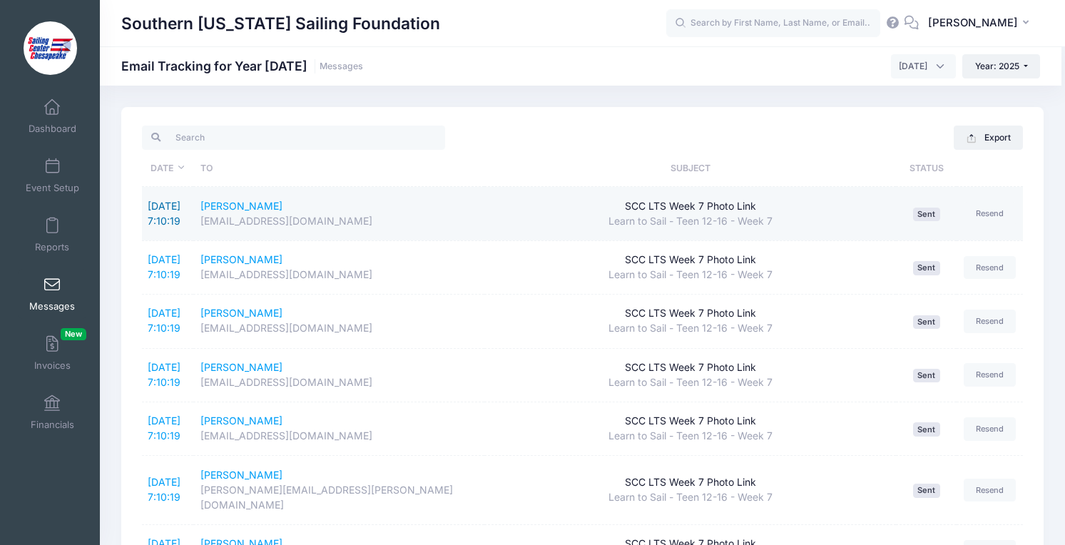
click at [166, 207] on link "[DATE] 7:10:19" at bounding box center [164, 213] width 33 height 27
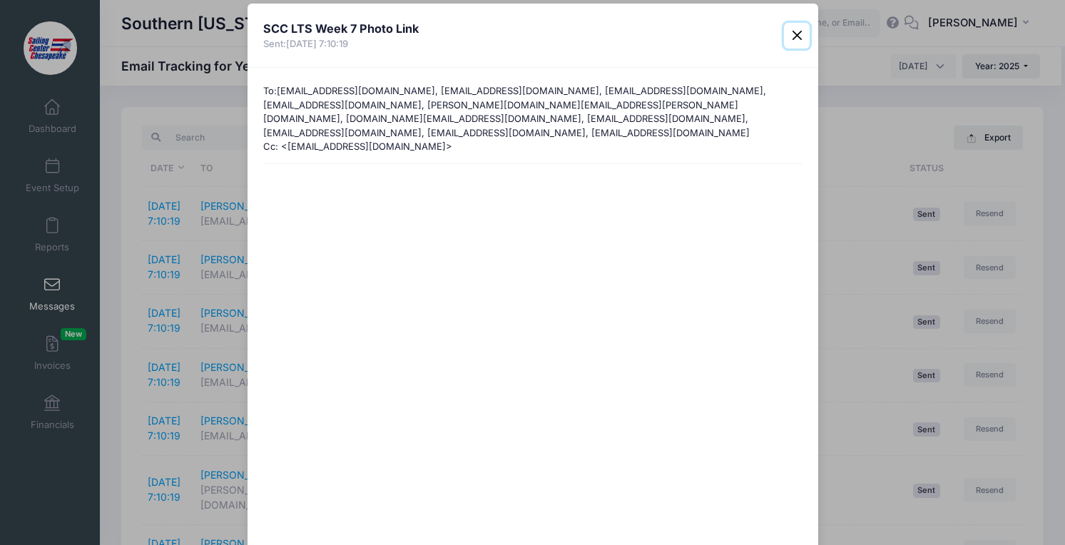
click at [795, 39] on button "Close" at bounding box center [797, 36] width 26 height 26
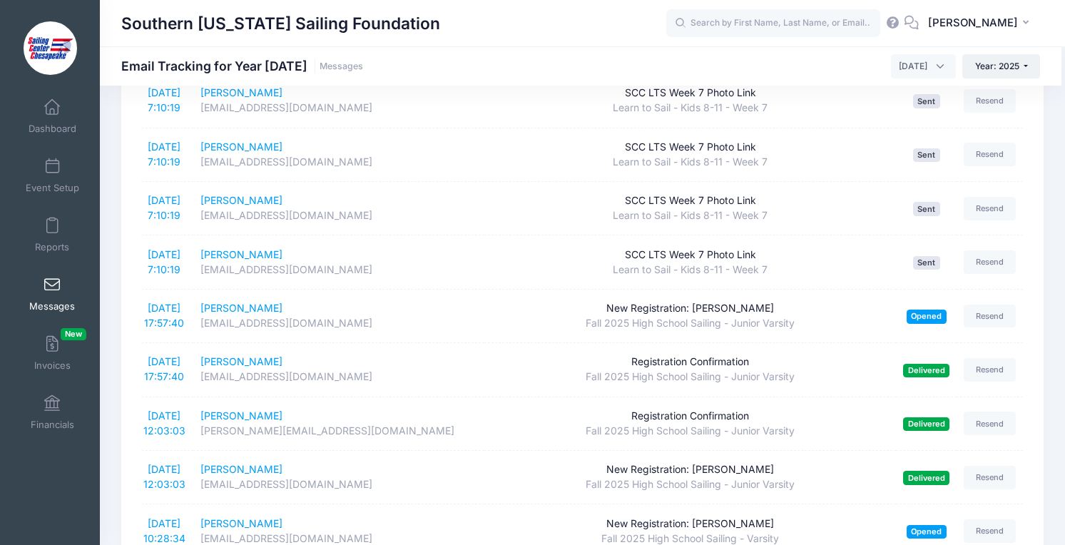
scroll to position [505, 0]
click at [52, 281] on span at bounding box center [52, 286] width 0 height 16
